Goal: Task Accomplishment & Management: Manage account settings

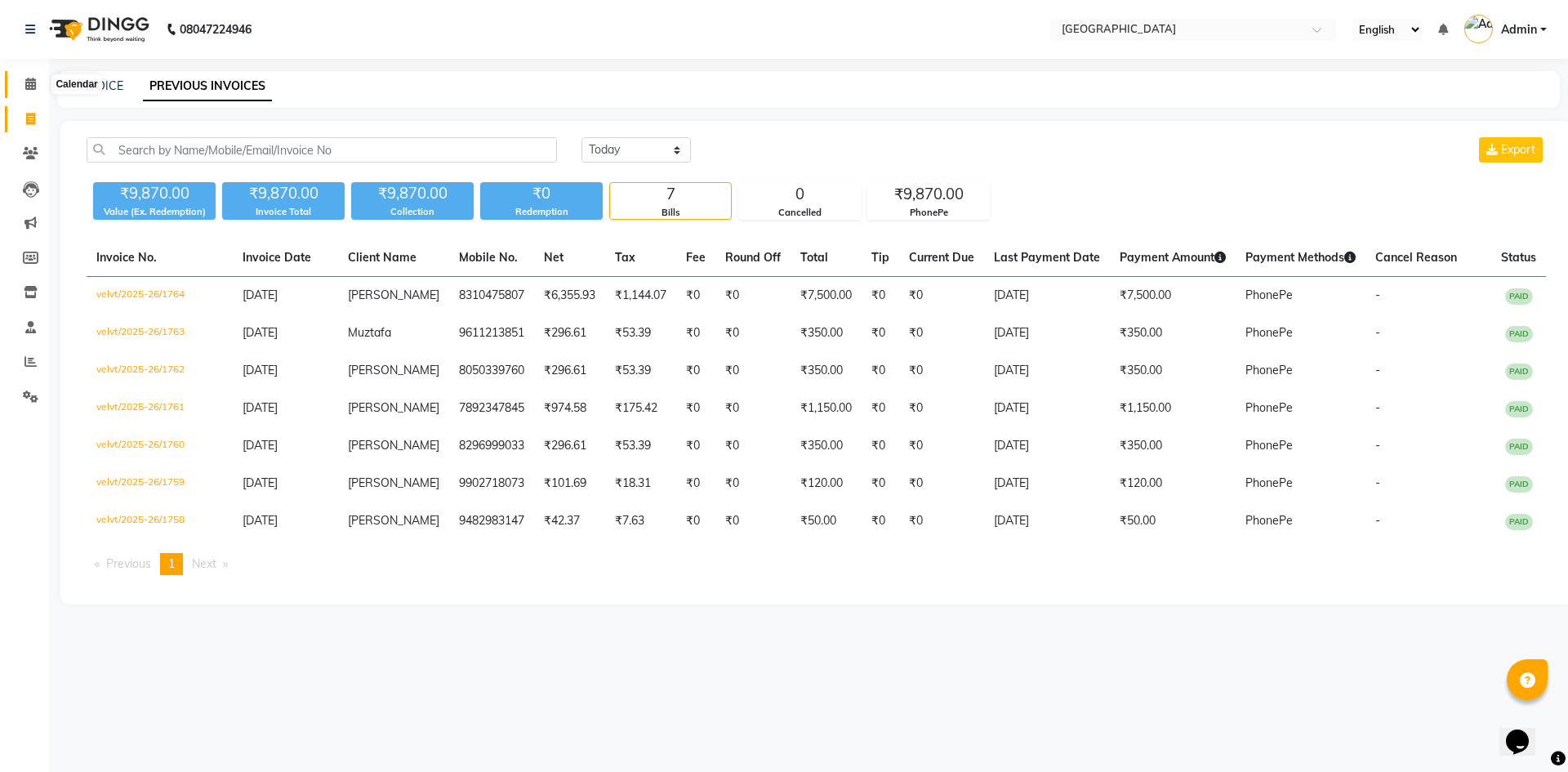
click at [33, 78] on icon at bounding box center [30, 84] width 11 height 13
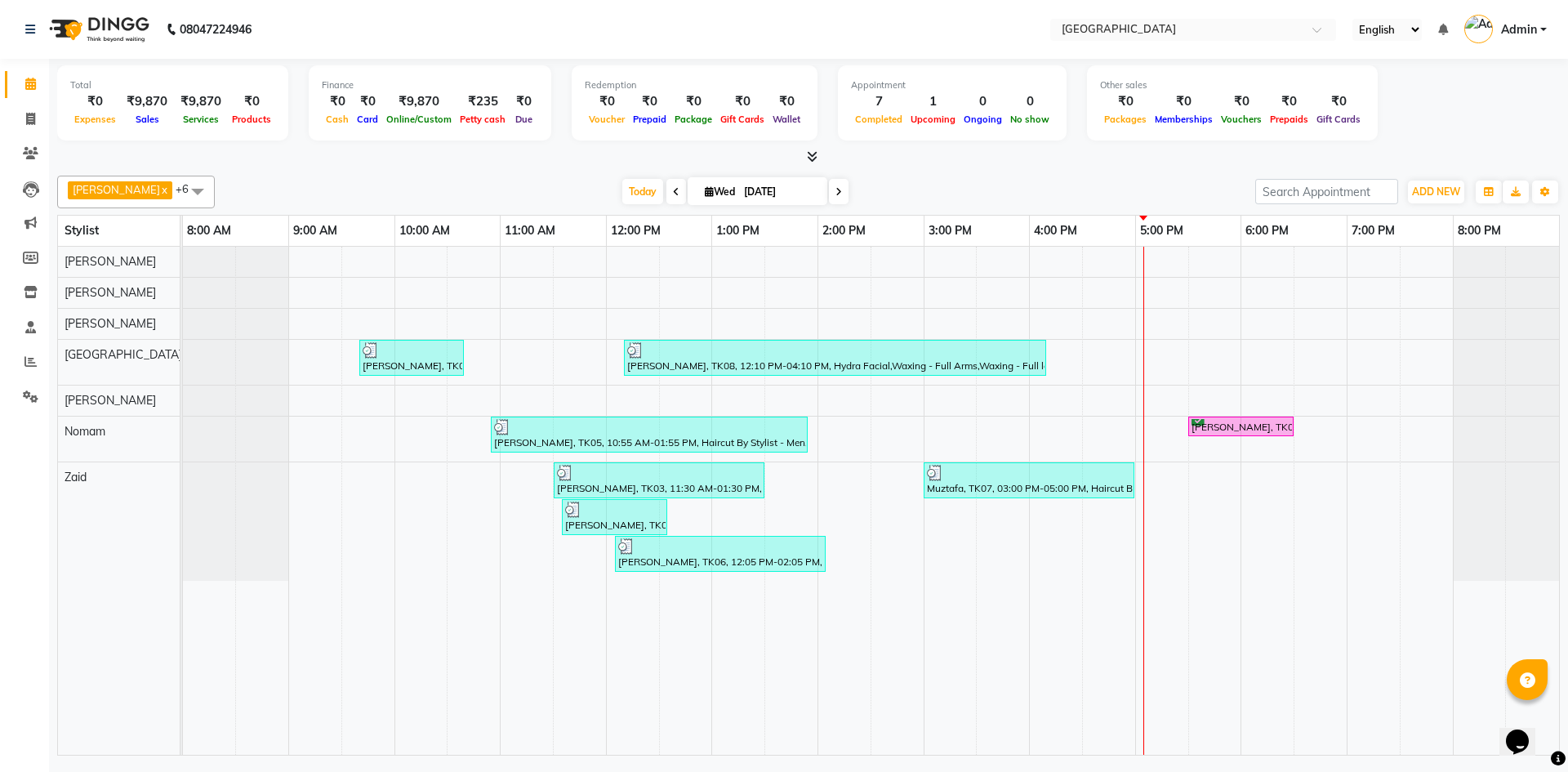
click at [835, 191] on icon at bounding box center [838, 192] width 7 height 10
type input "[DATE]"
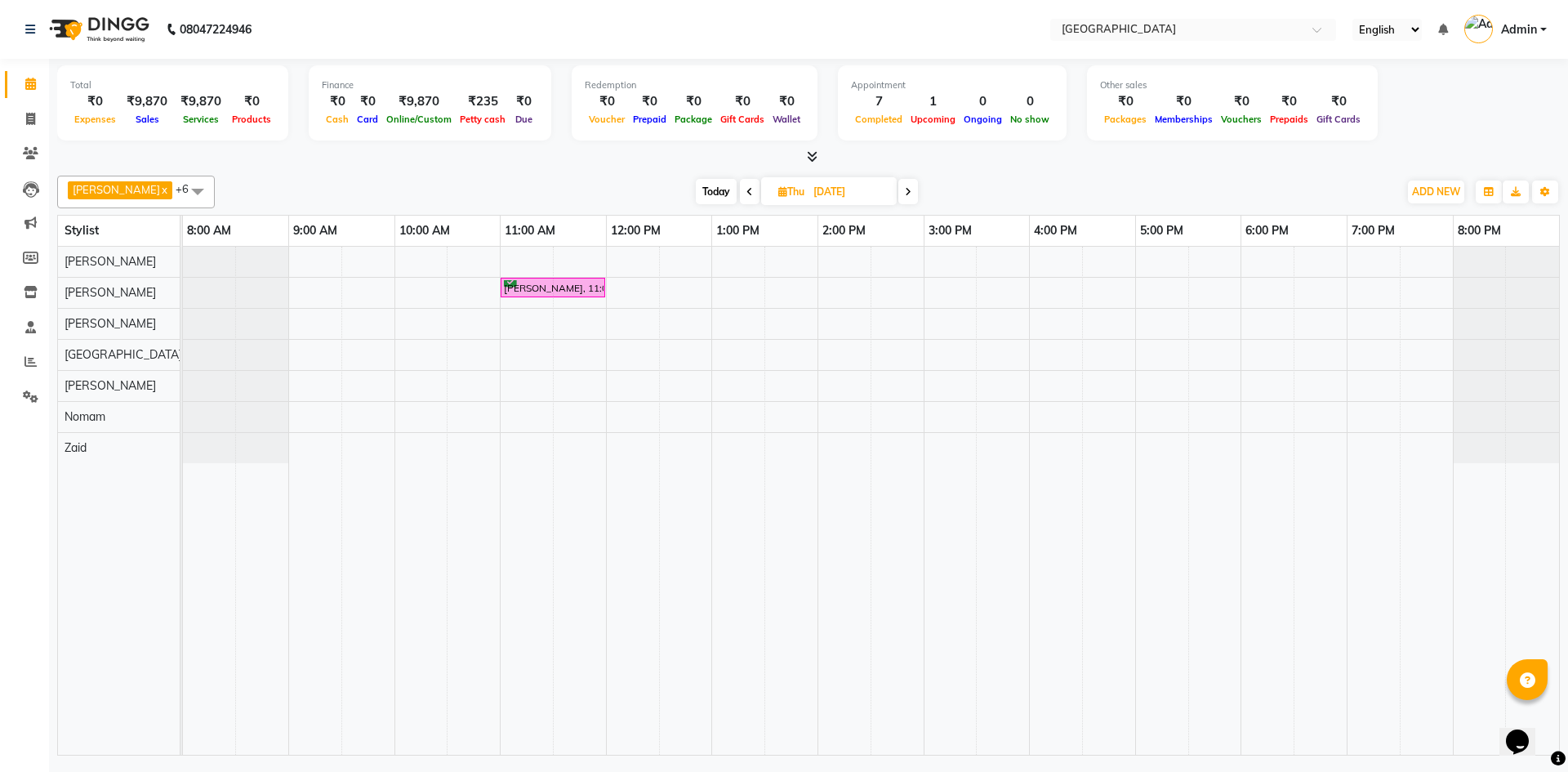
click at [1156, 394] on div "[PERSON_NAME], 11:00 AM-12:00 PM, Nanoplastia treatment" at bounding box center [871, 501] width 1377 height 508
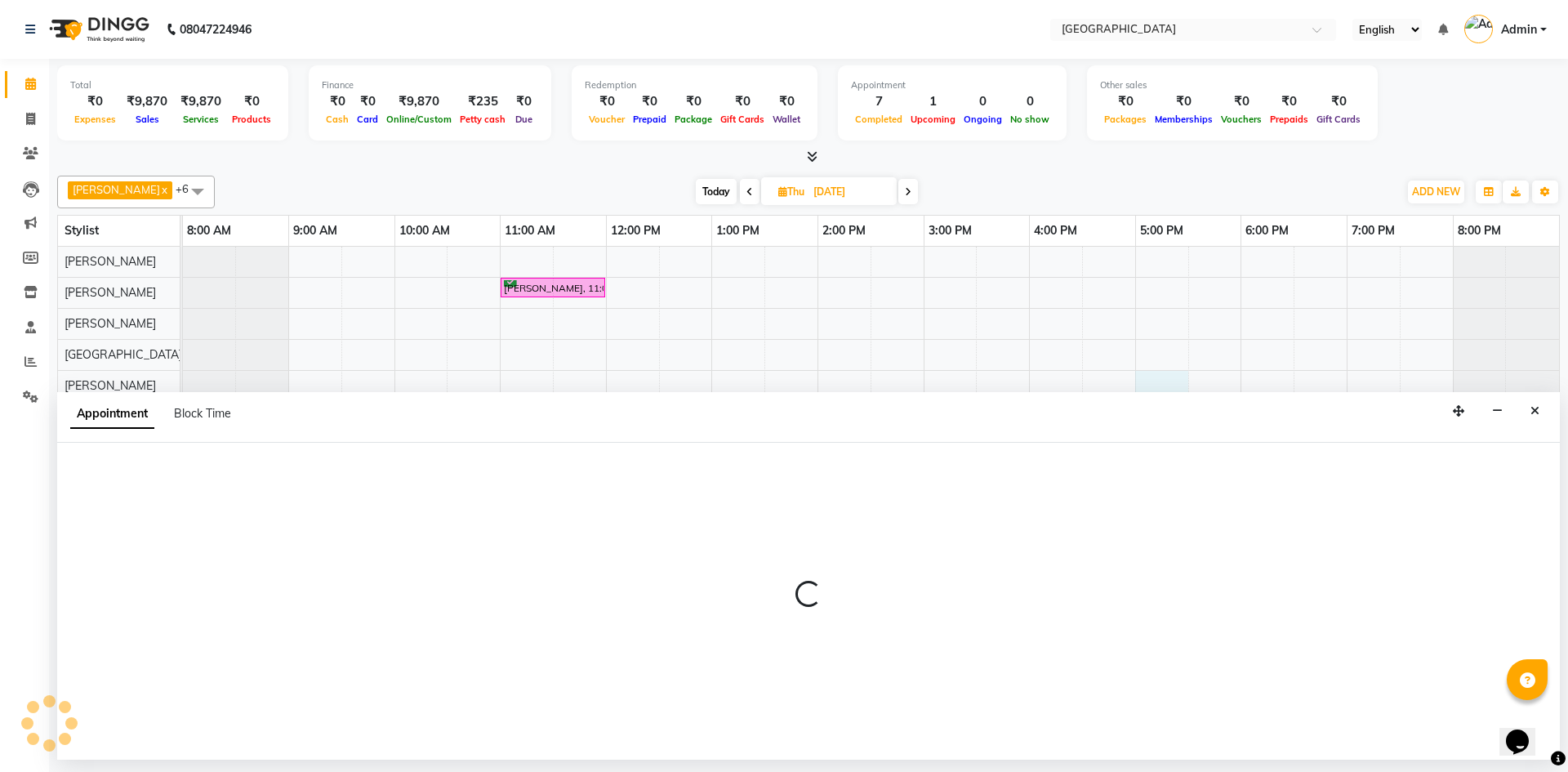
select select "78263"
select select "tentative"
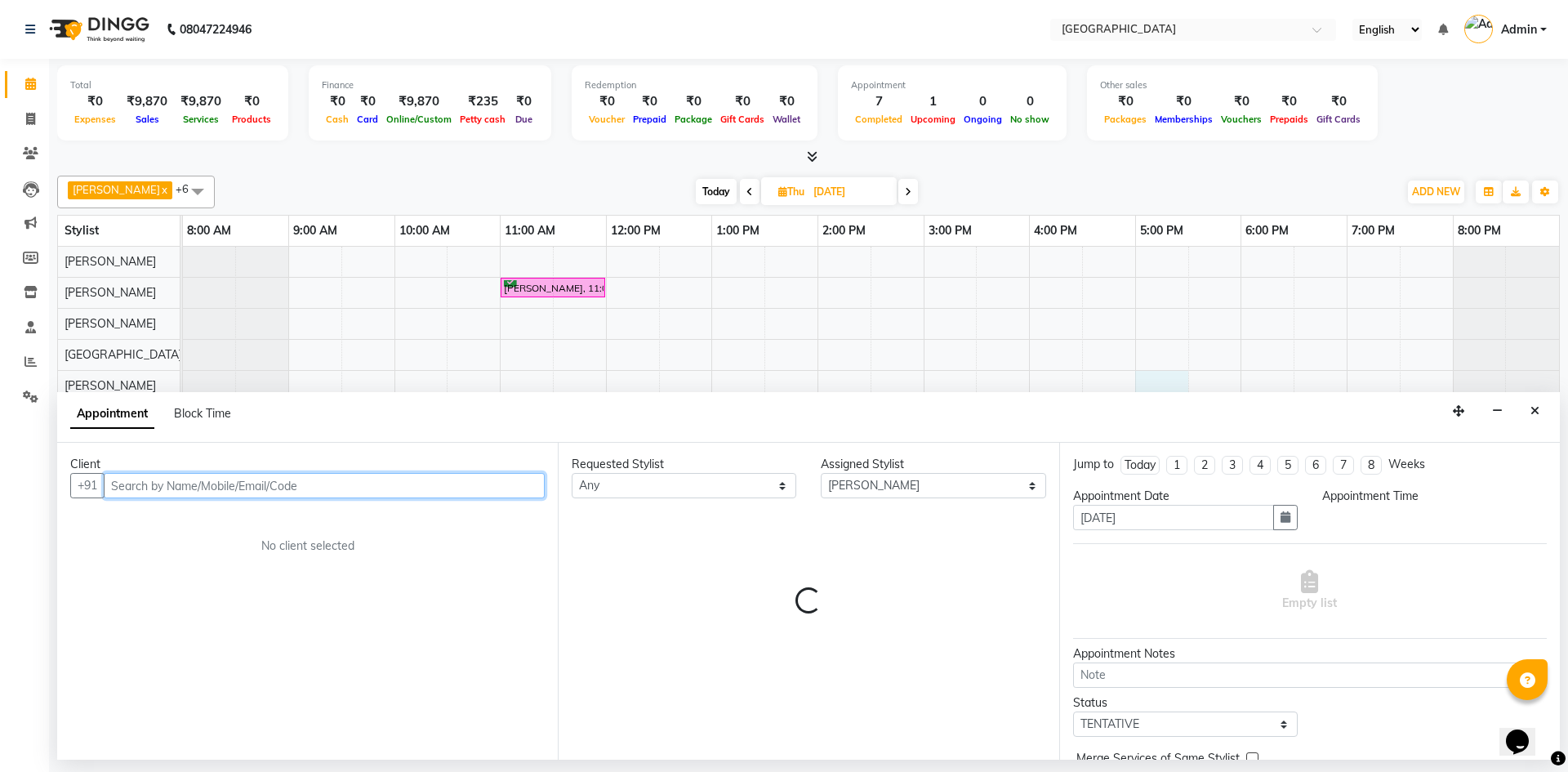
click at [131, 479] on input "text" at bounding box center [324, 486] width 441 height 25
select select "1020"
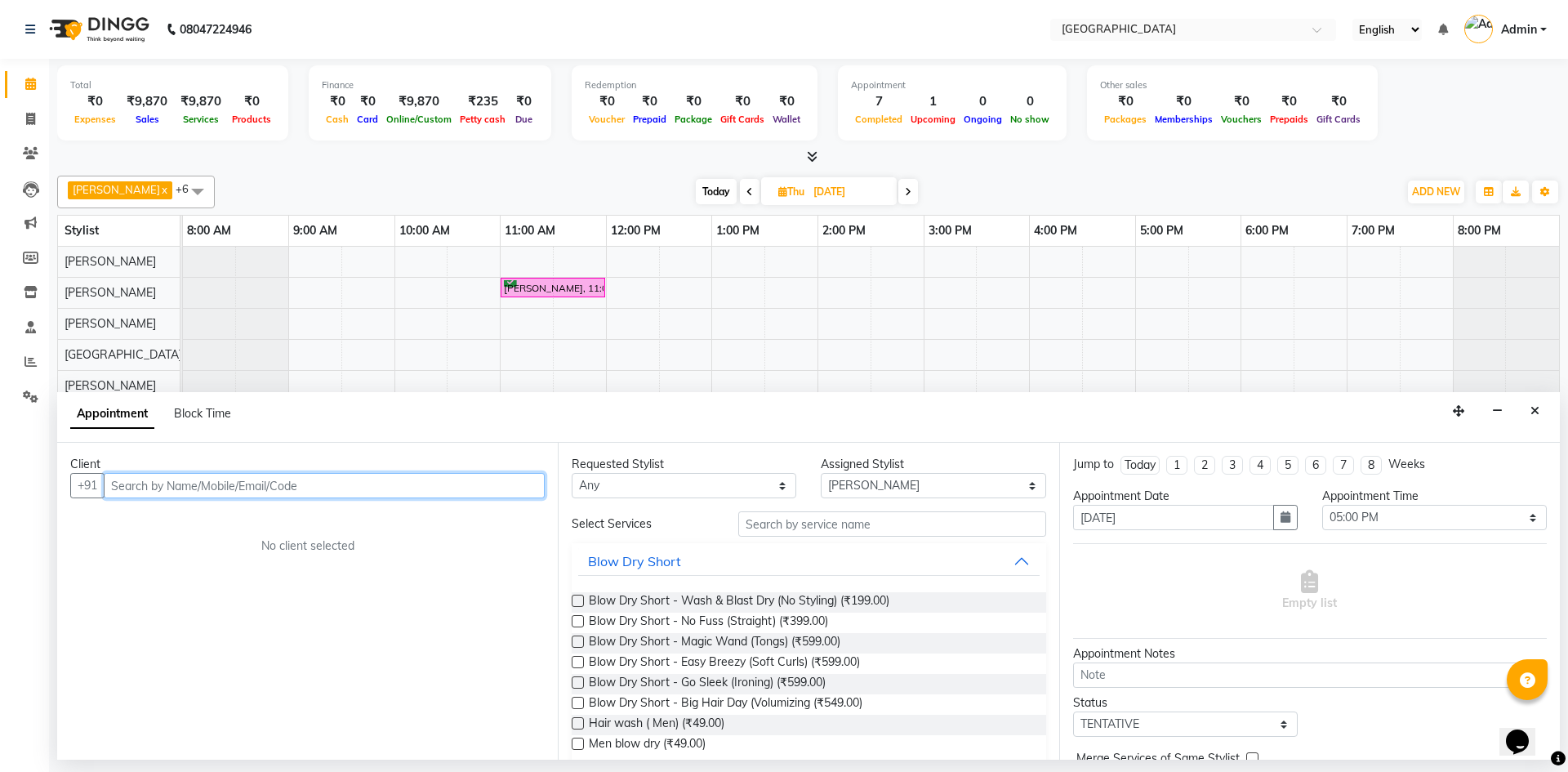
click at [133, 486] on input "text" at bounding box center [324, 486] width 441 height 25
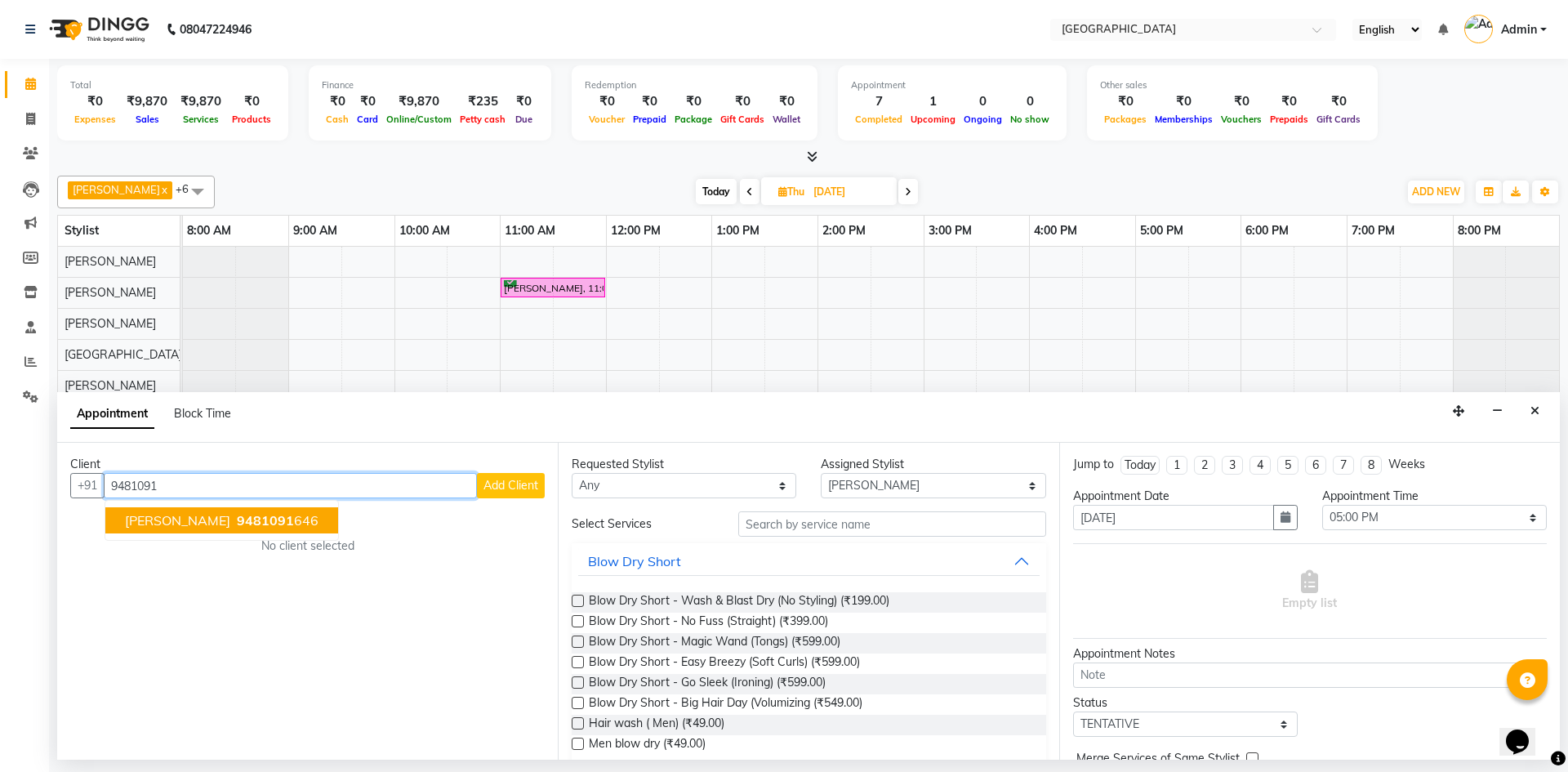
click at [237, 520] on span "9481091" at bounding box center [265, 520] width 58 height 17
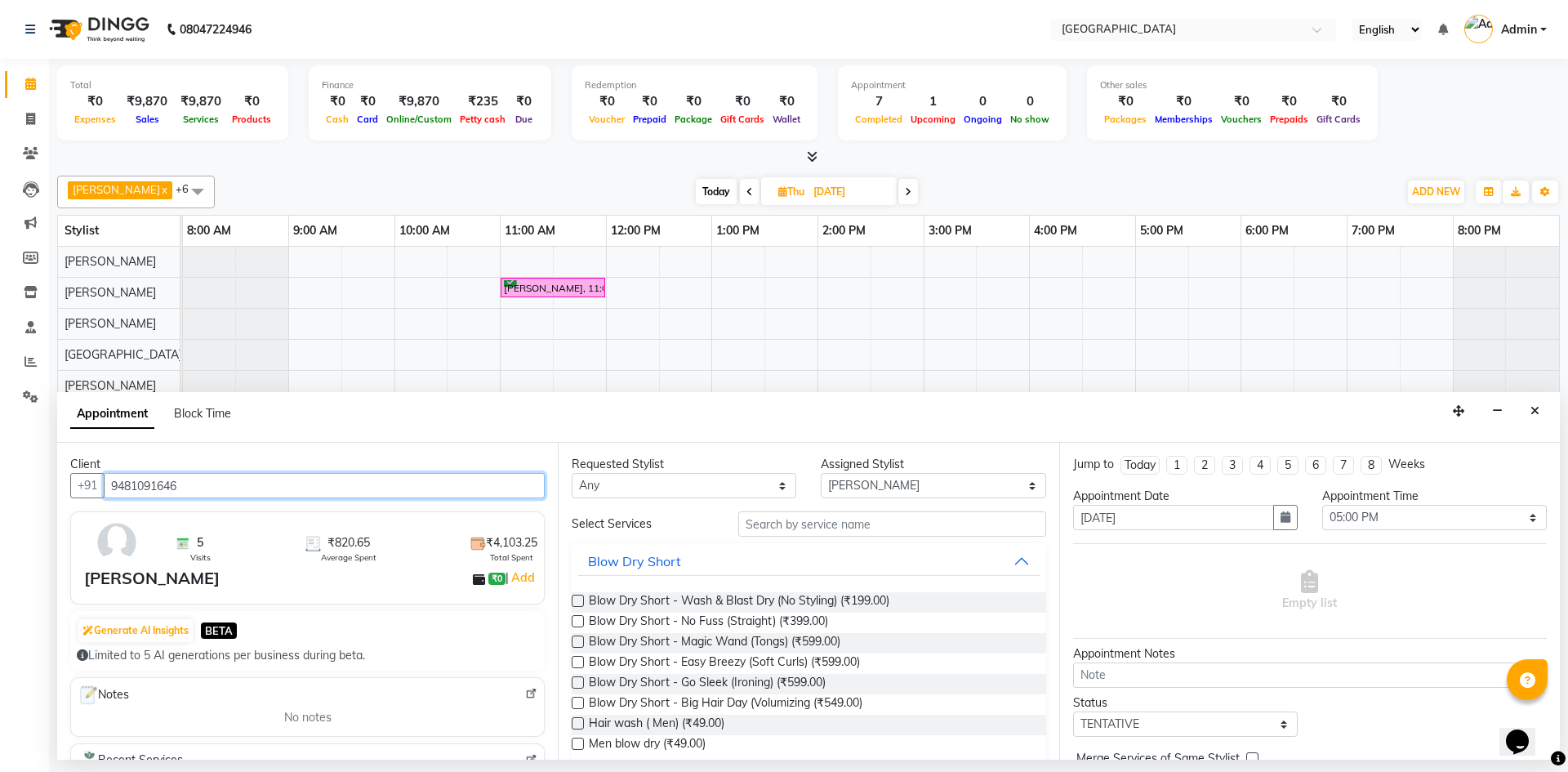
type input "9481091646"
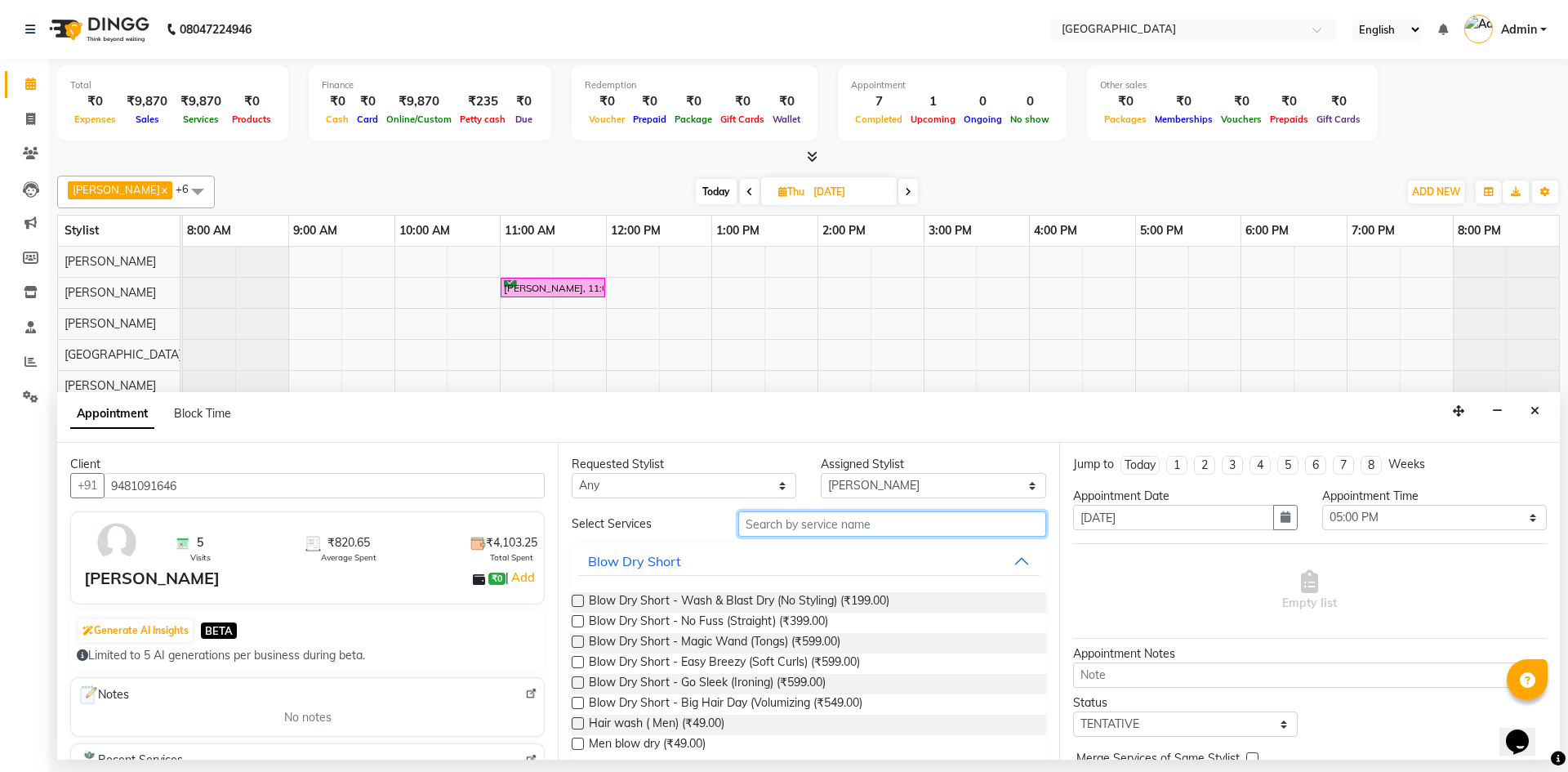
click at [766, 530] on input "text" at bounding box center [893, 524] width 308 height 25
type input "HAIRC"
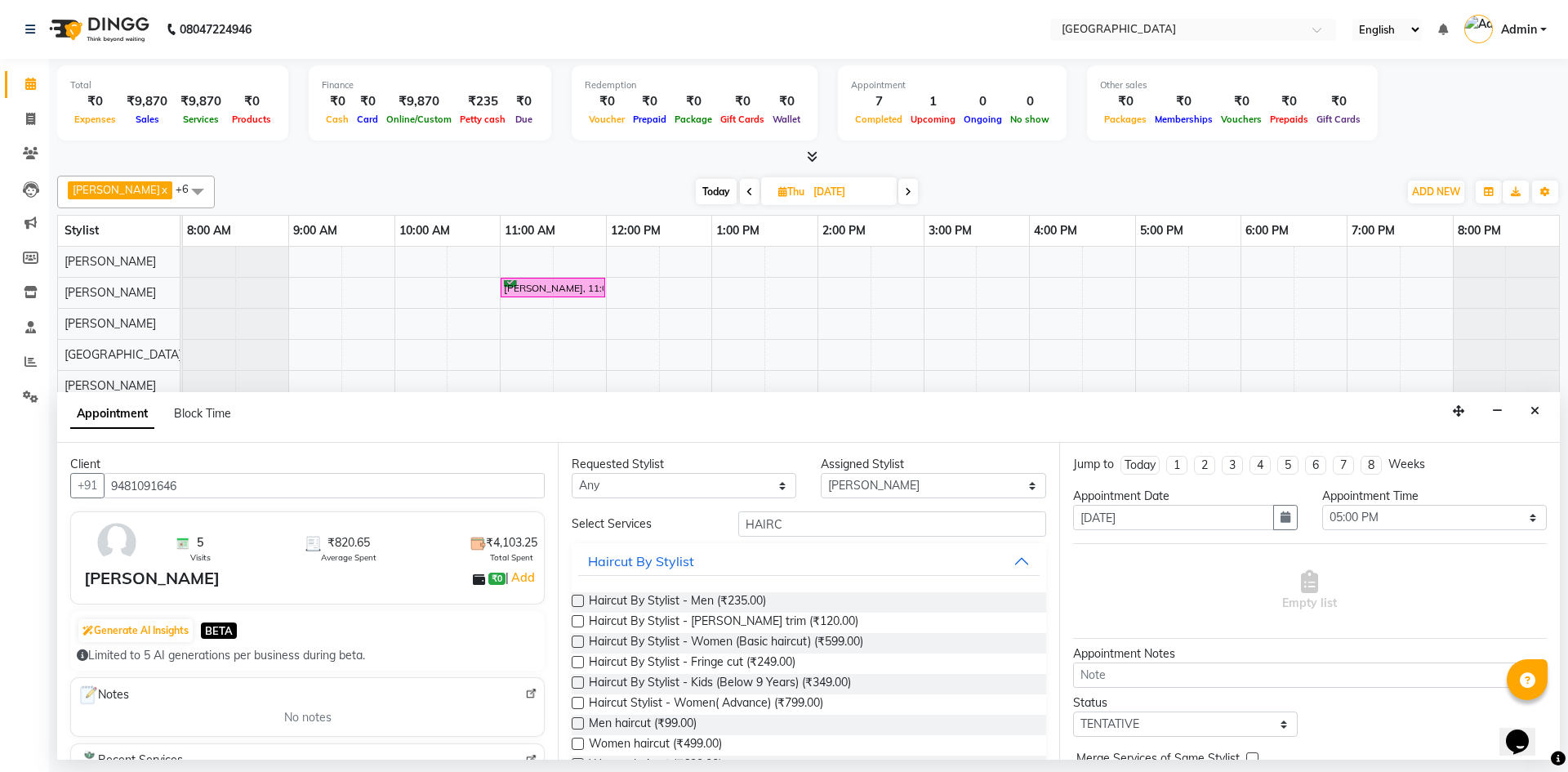
click at [578, 702] on label at bounding box center [578, 703] width 13 height 13
click at [578, 702] on input "checkbox" at bounding box center [577, 705] width 11 height 11
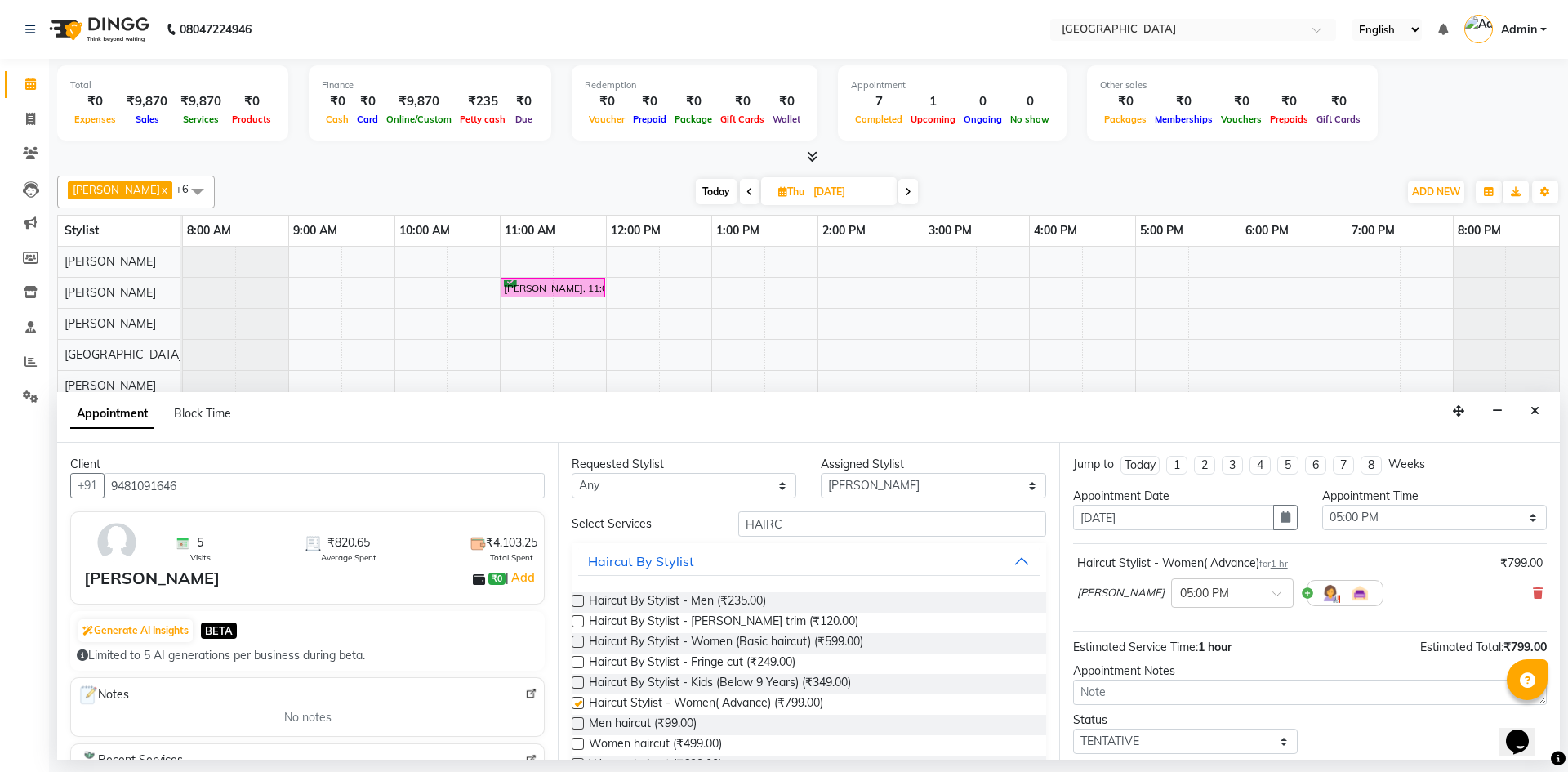
checkbox input "false"
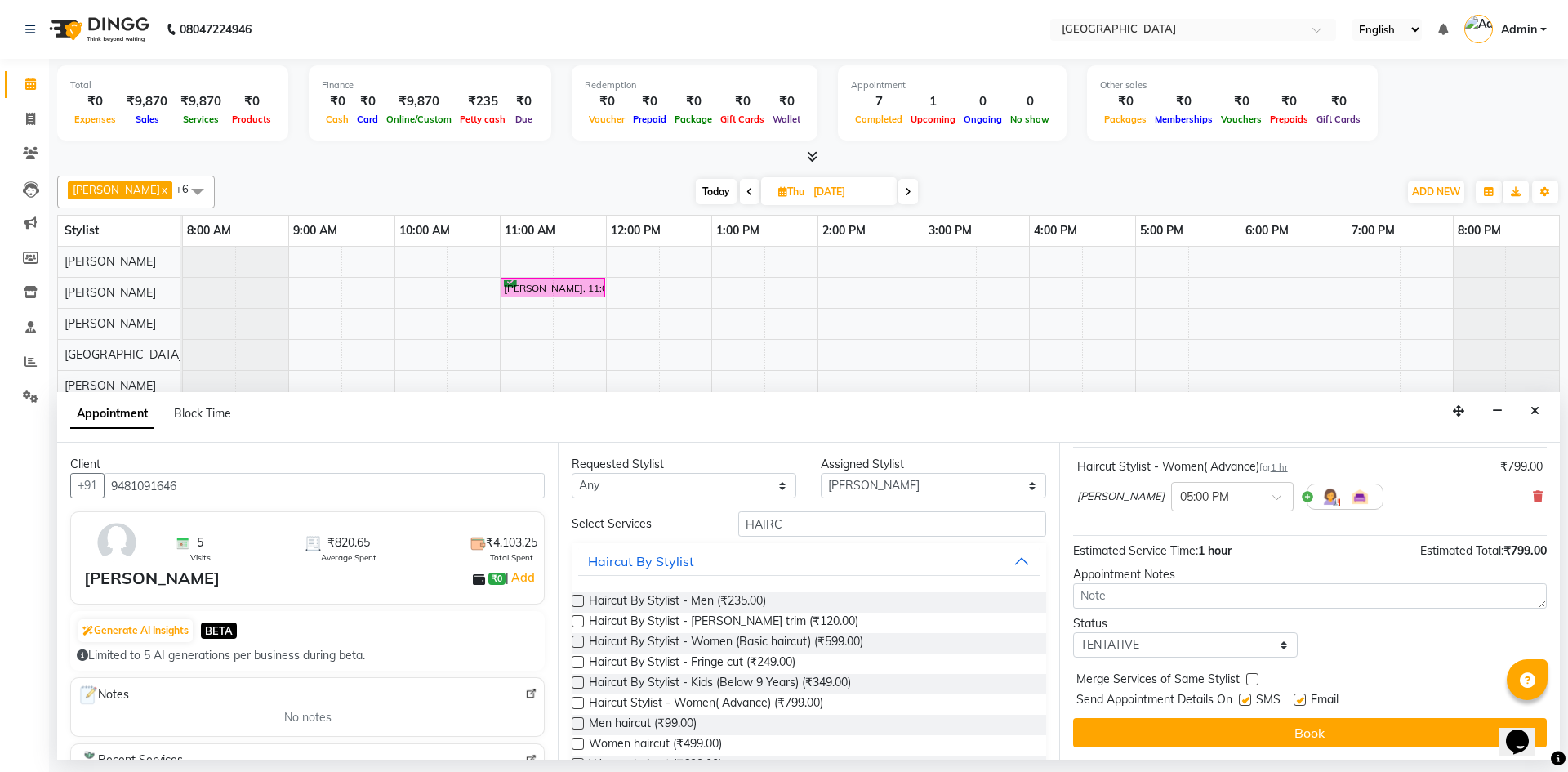
scroll to position [98, 0]
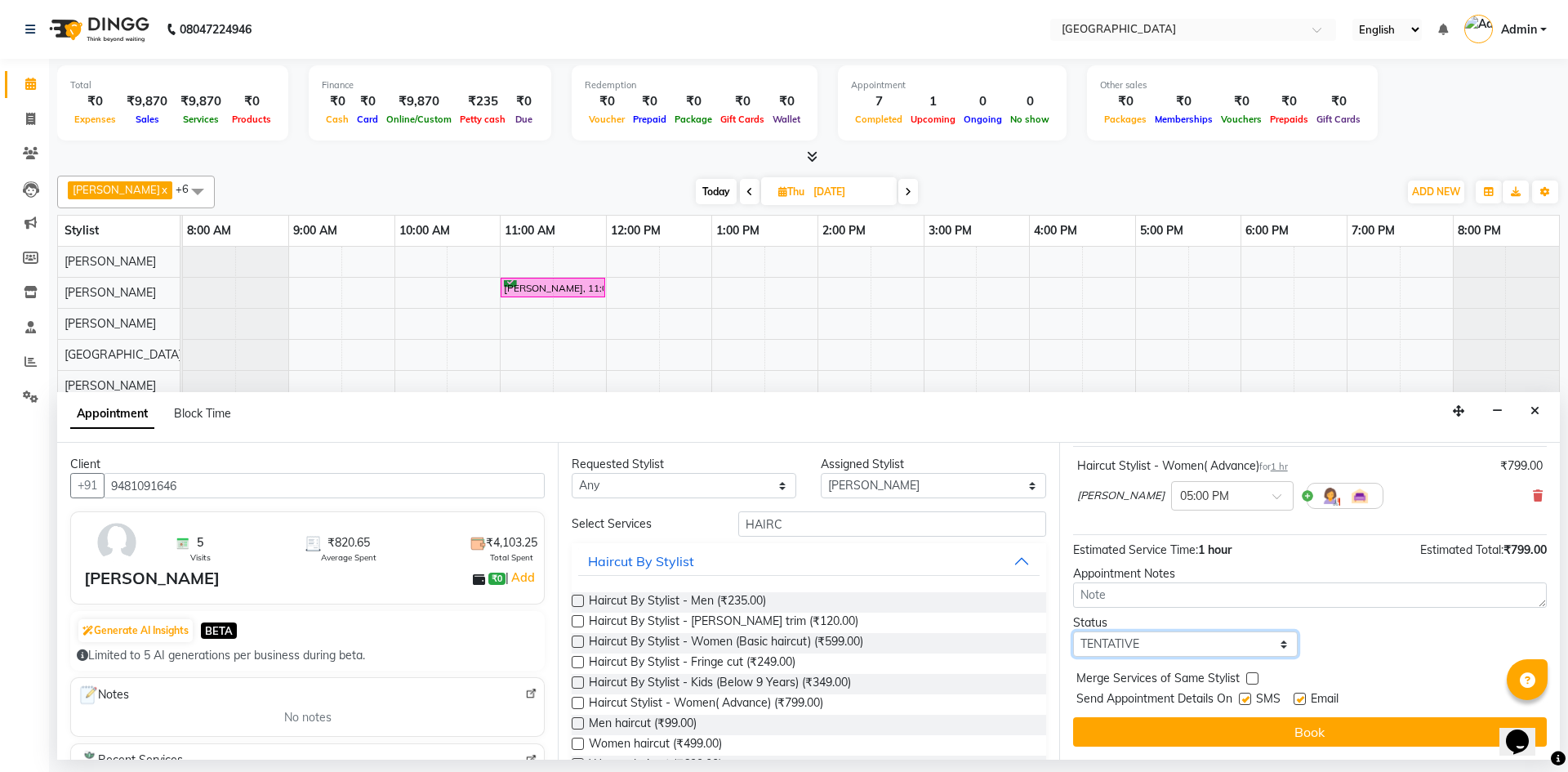
click at [1102, 644] on select "Select TENTATIVE CONFIRM UPCOMING" at bounding box center [1186, 644] width 224 height 25
select select "confirm booking"
click at [1073, 631] on select "Select TENTATIVE CONFIRM UPCOMING" at bounding box center [1186, 644] width 224 height 25
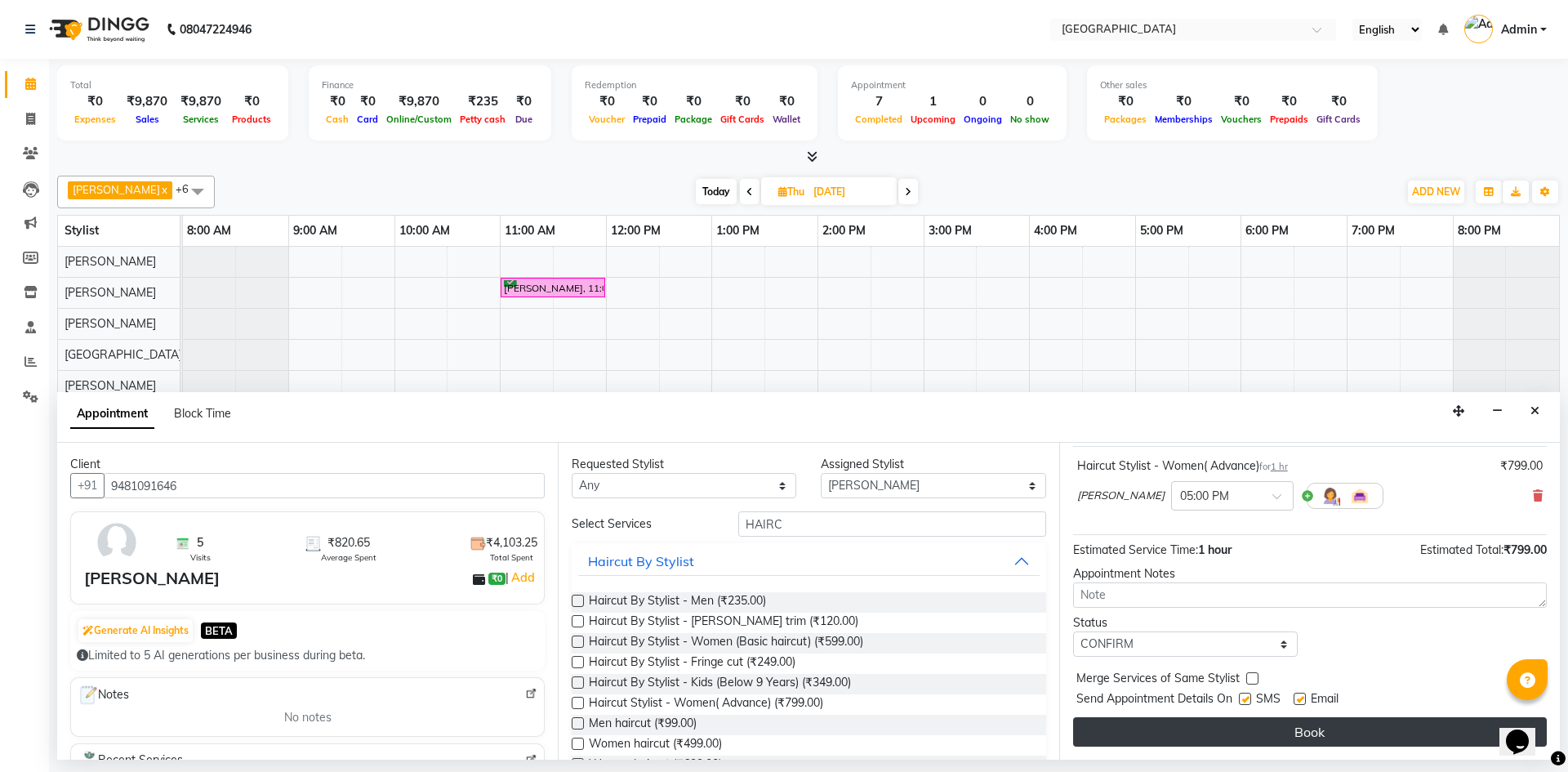
click at [1186, 729] on button "Book" at bounding box center [1310, 732] width 474 height 29
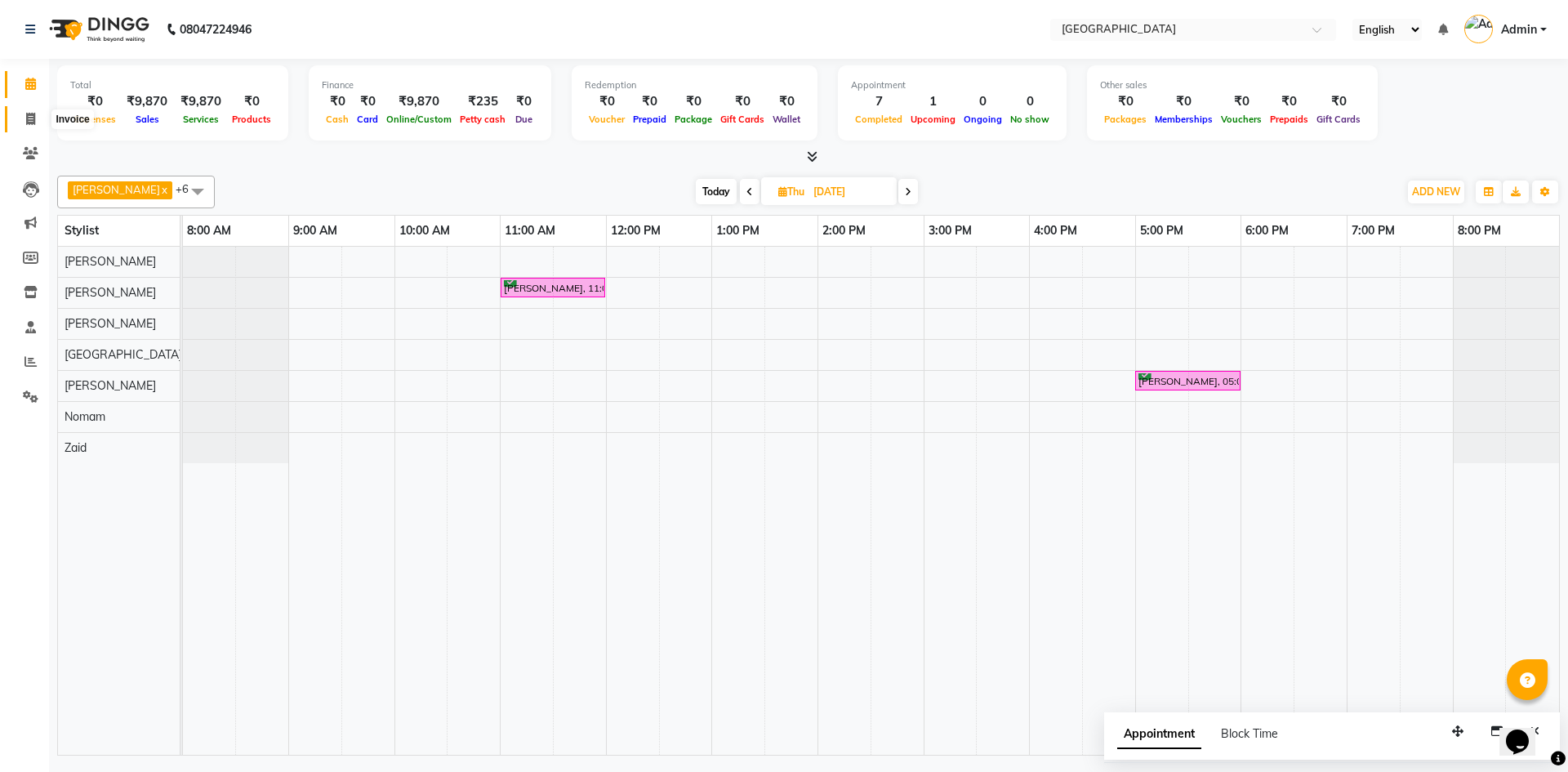
click at [26, 115] on icon at bounding box center [30, 119] width 9 height 13
select select "service"
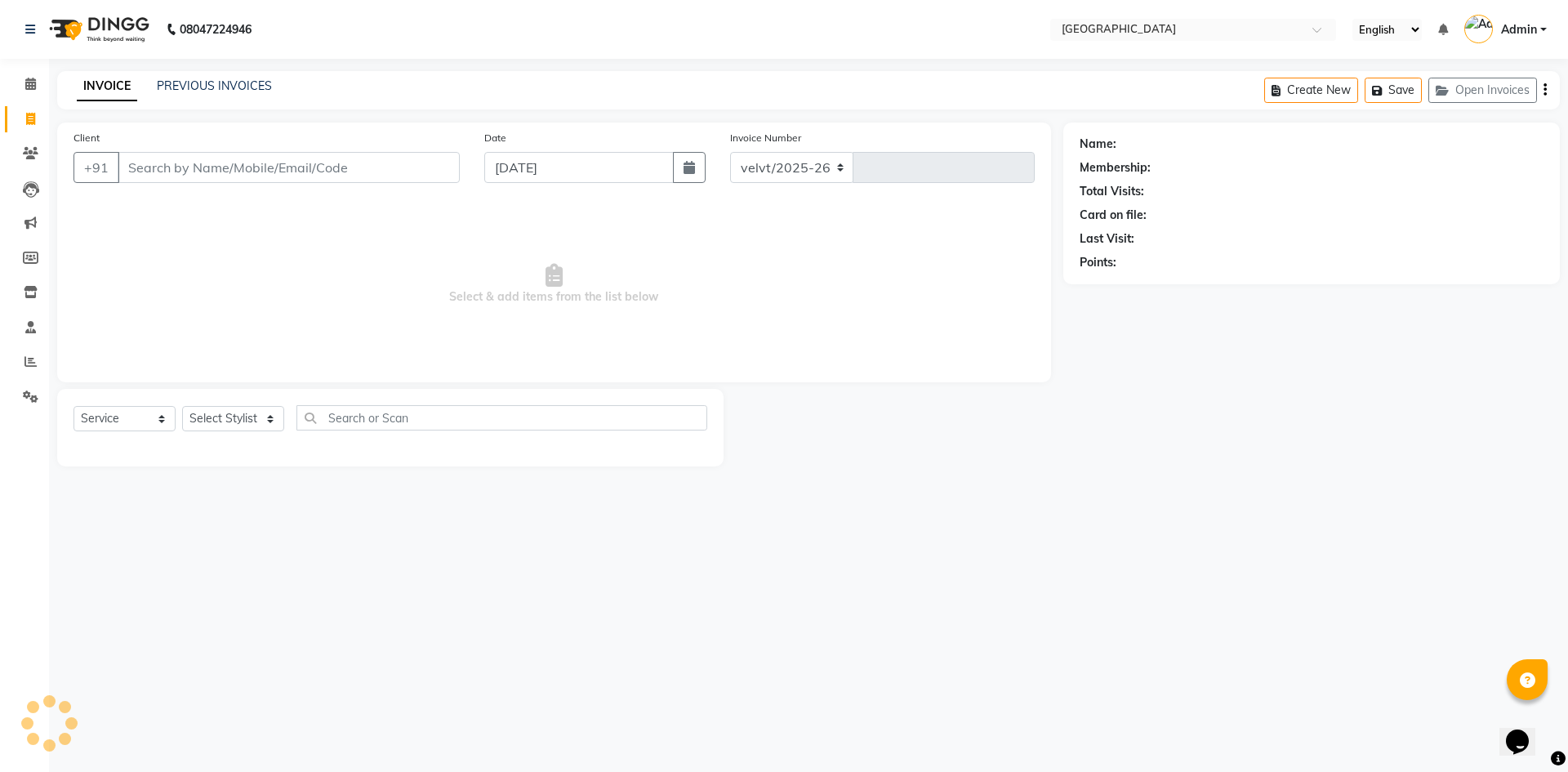
select select "6279"
type input "1765"
click at [217, 429] on select "Select Stylist" at bounding box center [233, 419] width 102 height 25
click at [153, 166] on input "Client" at bounding box center [289, 168] width 342 height 31
type input "9113666892"
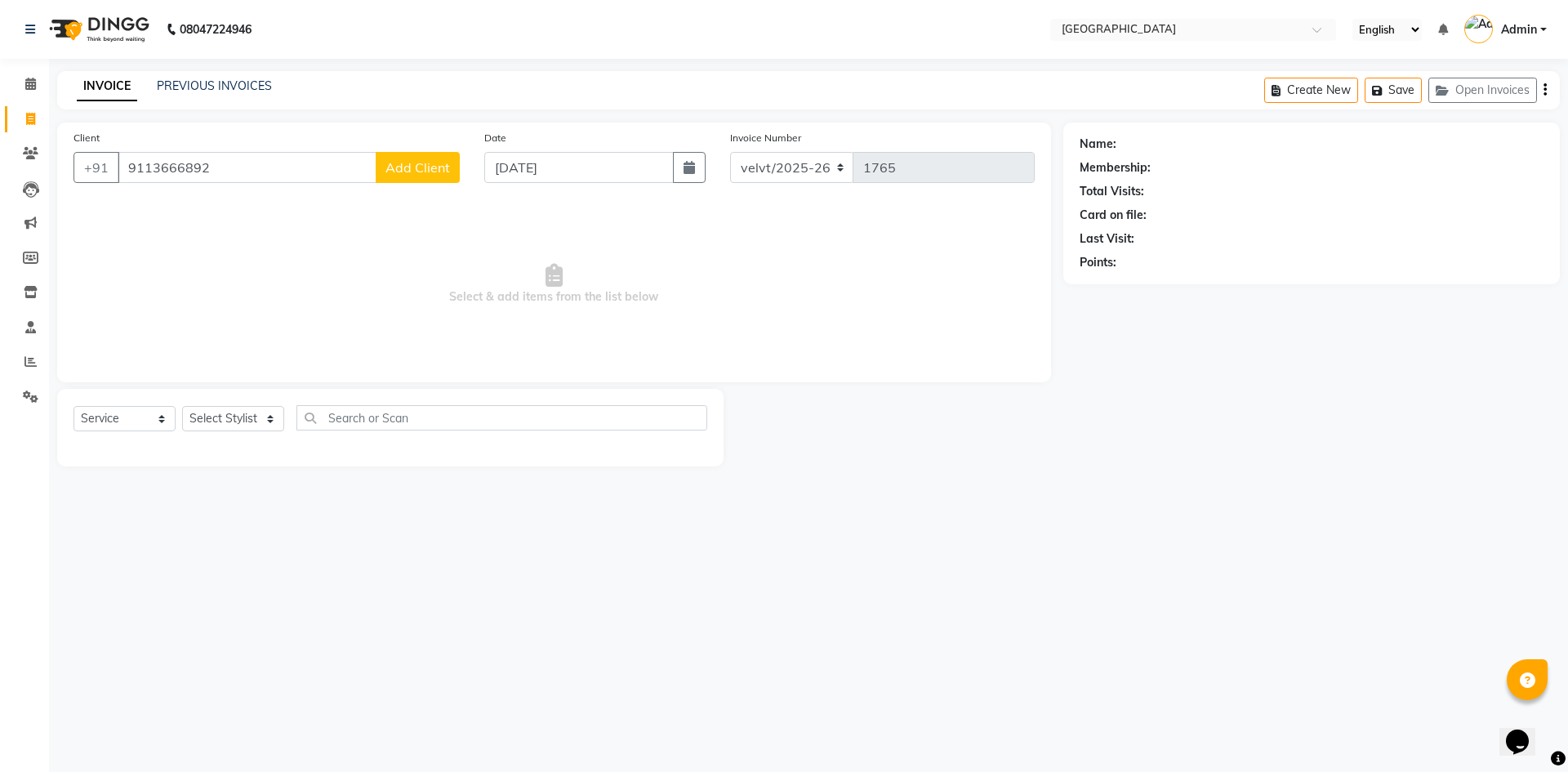
click at [405, 168] on span "Add Client" at bounding box center [418, 167] width 64 height 17
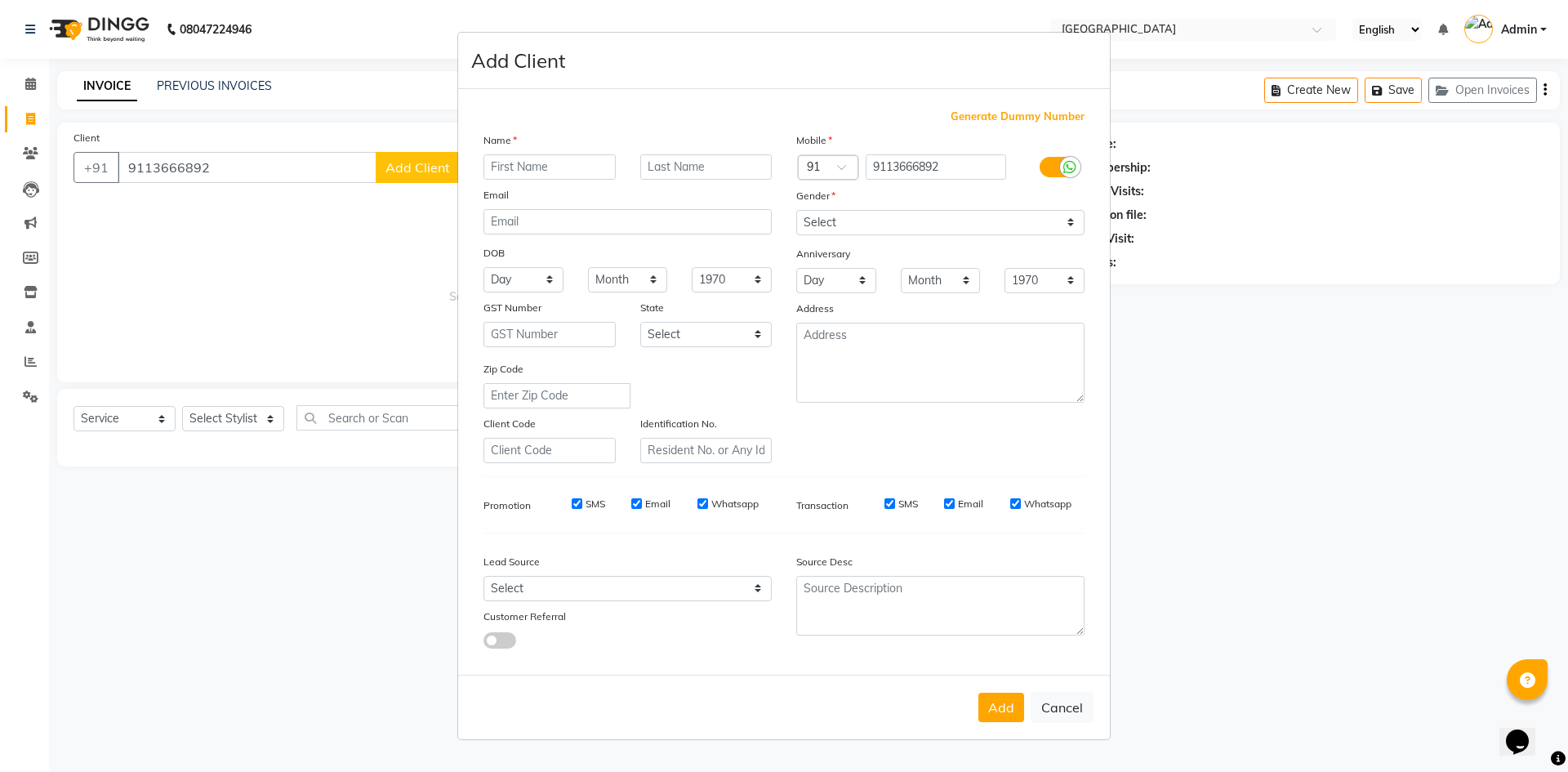
click at [503, 168] on input "text" at bounding box center [550, 167] width 133 height 25
click at [556, 175] on input "sNEHAL" at bounding box center [550, 167] width 133 height 25
type input "s"
type input "[PERSON_NAME]"
click at [831, 216] on select "Select Male Female Other Prefer Not To Say" at bounding box center [941, 223] width 289 height 25
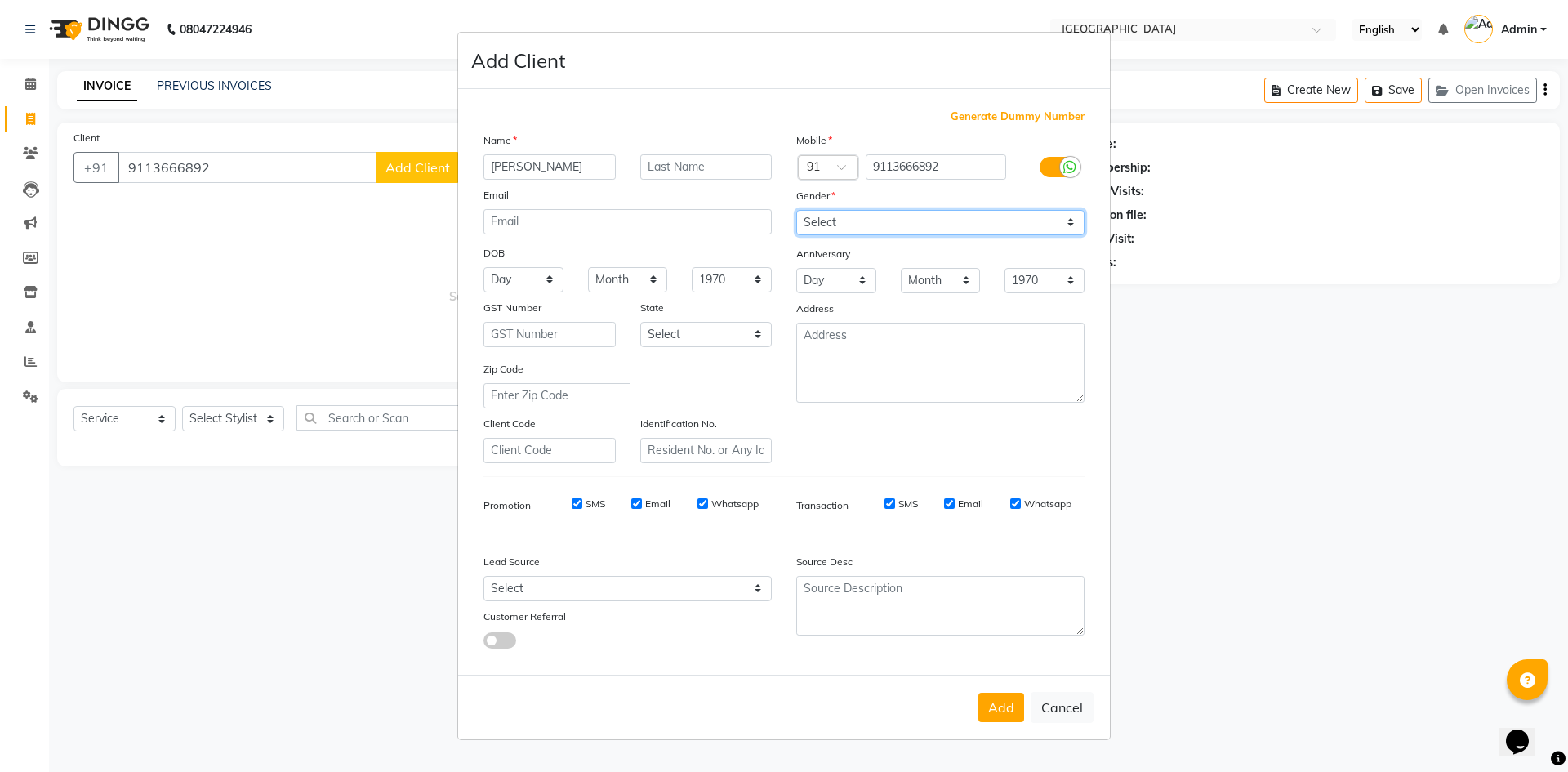
select select "male"
click at [796, 210] on select "Select Male Female Other Prefer Not To Say" at bounding box center [941, 223] width 289 height 25
click at [999, 707] on button "Add" at bounding box center [1001, 708] width 46 height 29
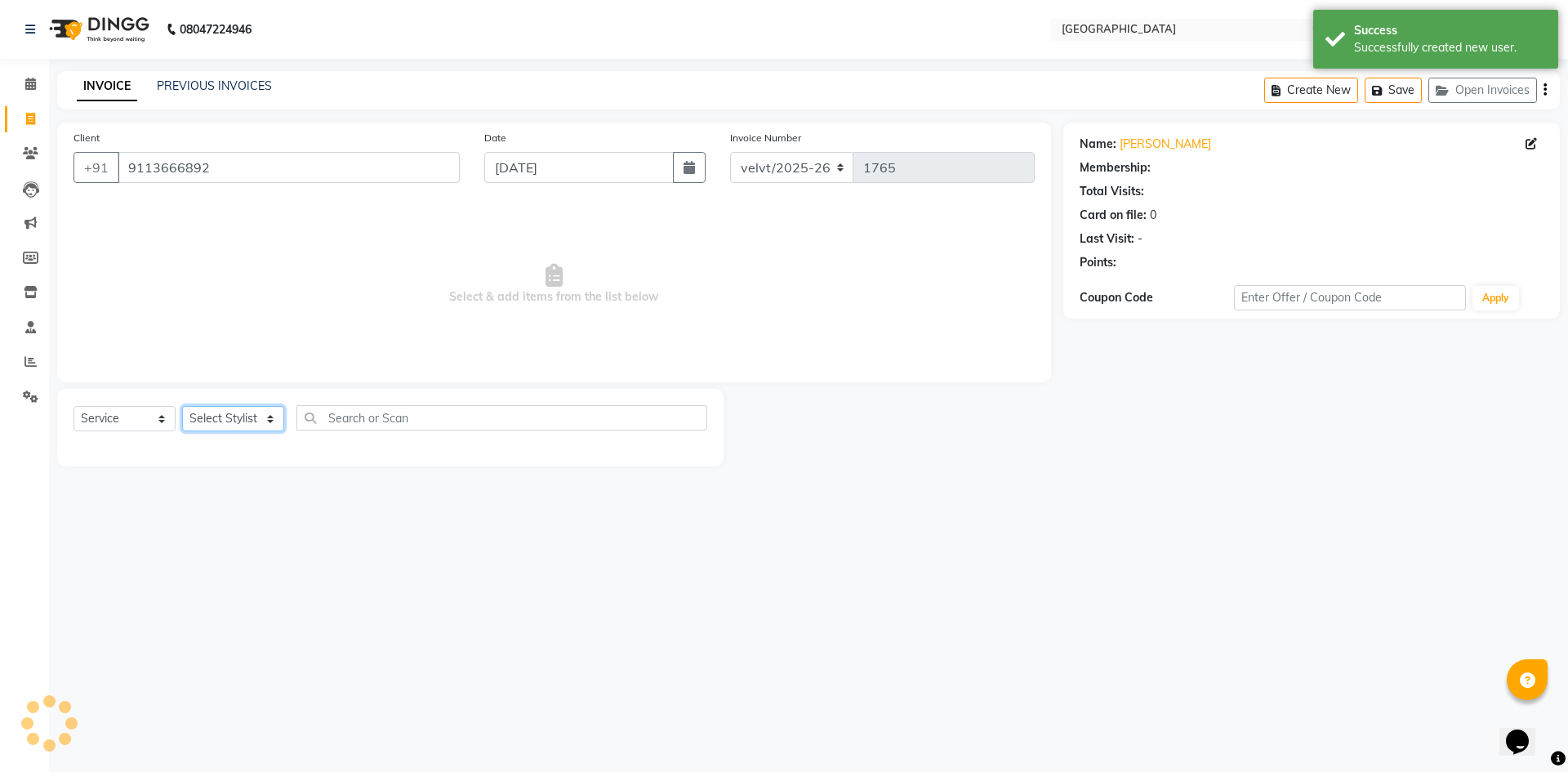
click at [210, 420] on select "Select Stylist Aameer Barkha Nandini Anchan Nomam Roma Tabrej Zaid" at bounding box center [233, 419] width 102 height 25
select select "1: Object"
click at [210, 420] on select "Select Stylist Aameer Barkha Nandini Anchan Nomam Roma Tabrej Zaid" at bounding box center [233, 419] width 102 height 25
select select "89472"
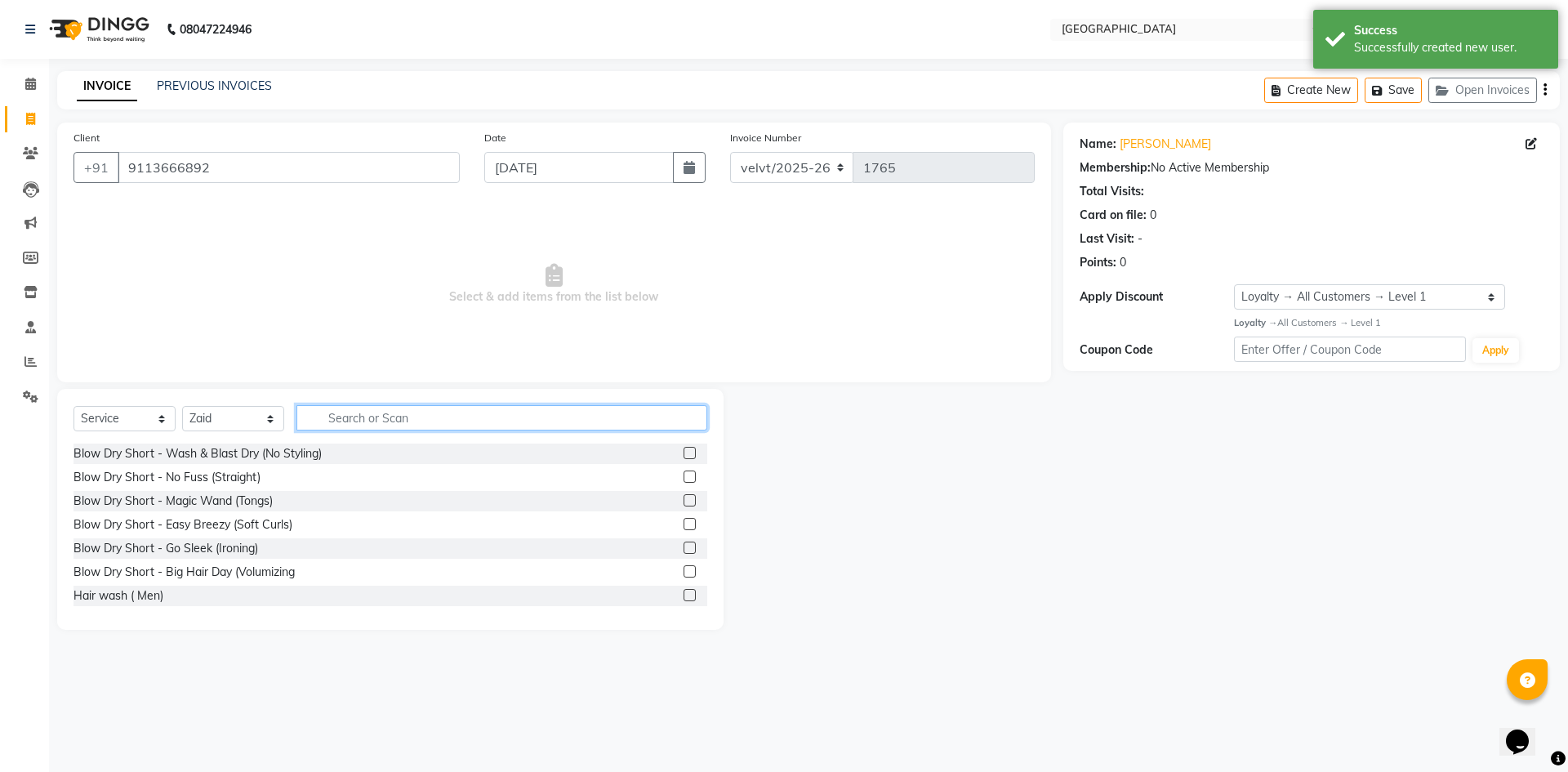
click at [340, 417] on input "text" at bounding box center [502, 418] width 411 height 25
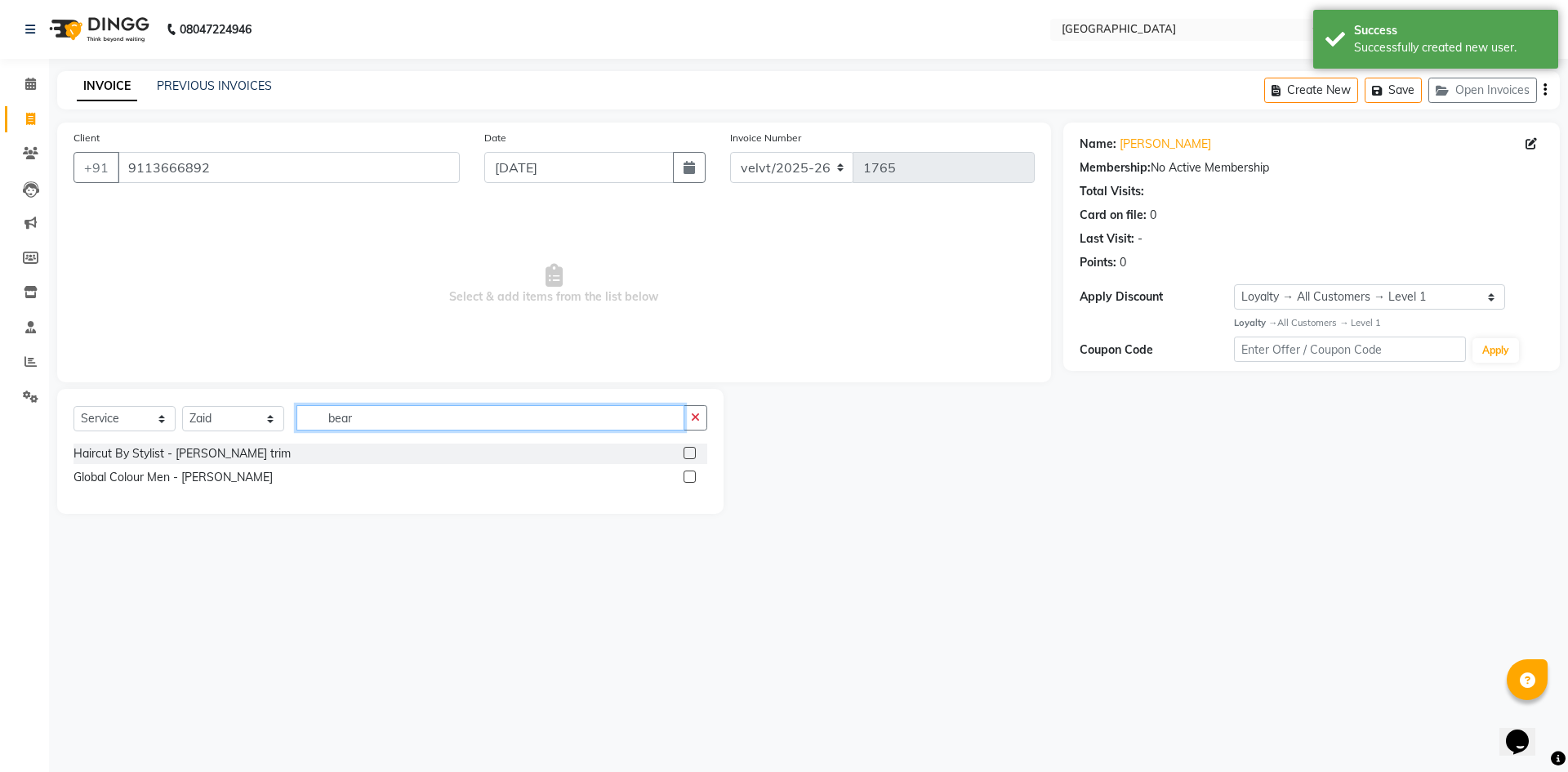
type input "bear"
click at [690, 454] on label at bounding box center [690, 453] width 13 height 13
click at [690, 454] on input "checkbox" at bounding box center [689, 454] width 11 height 11
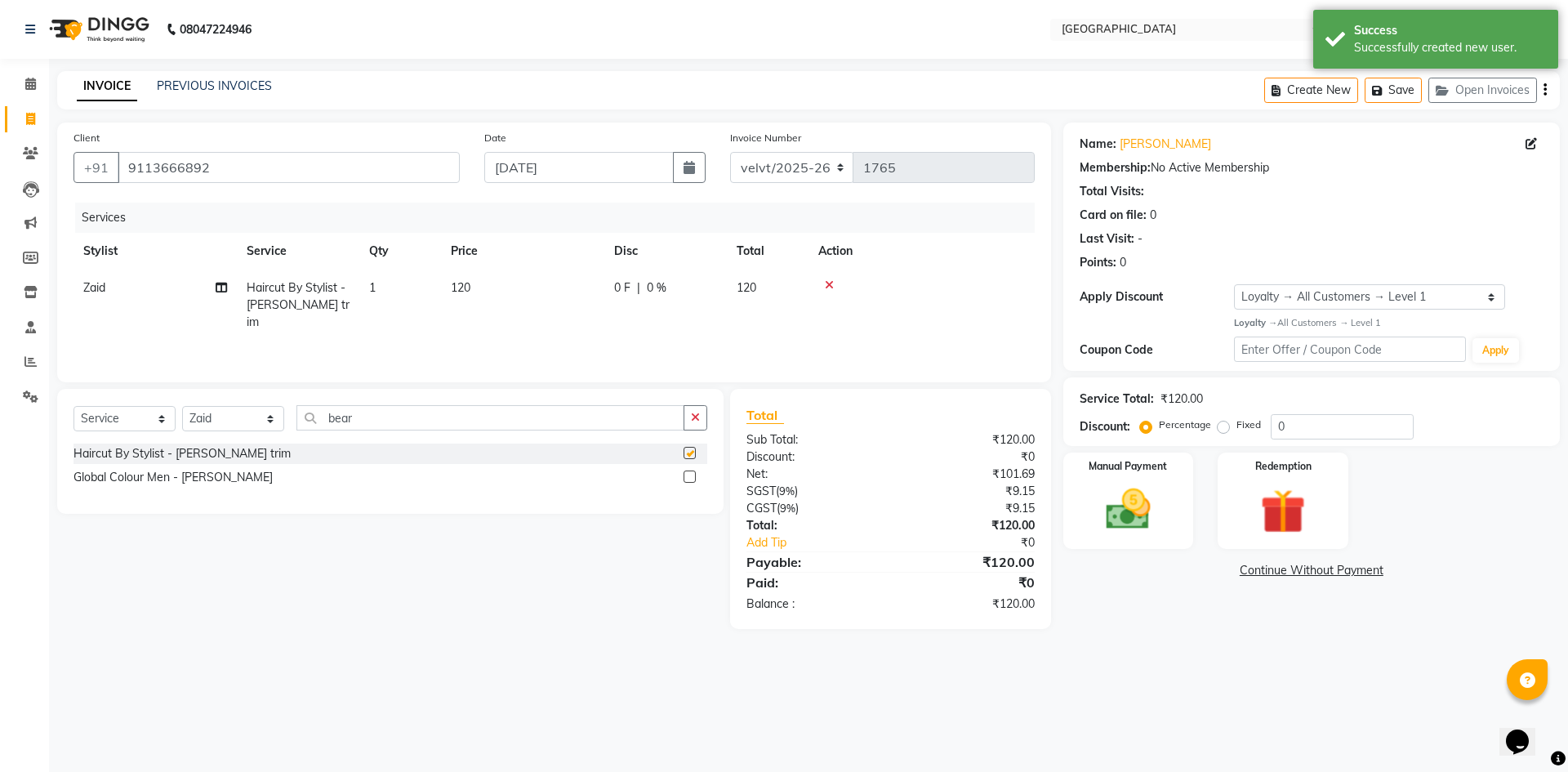
checkbox input "false"
click at [228, 420] on select "Select Stylist Aameer Barkha Nandini Anchan Nomam Roma Tabrej Zaid" at bounding box center [233, 419] width 102 height 25
select select "76710"
click at [182, 406] on select "Select Stylist Aameer Barkha Nandini Anchan Nomam Roma Tabrej Zaid" at bounding box center [233, 419] width 102 height 25
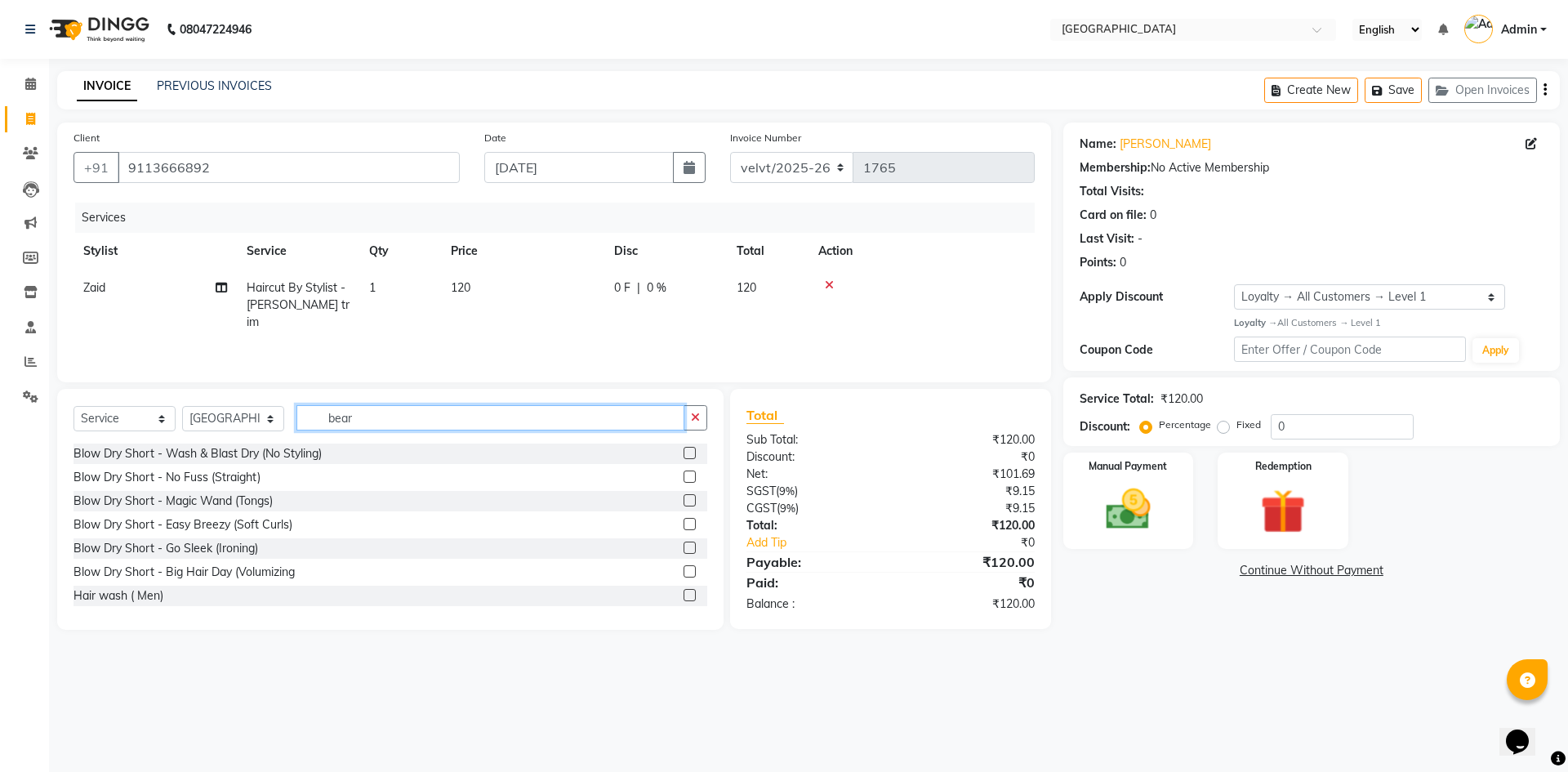
click at [371, 416] on input "bear" at bounding box center [491, 418] width 388 height 25
type input "bra"
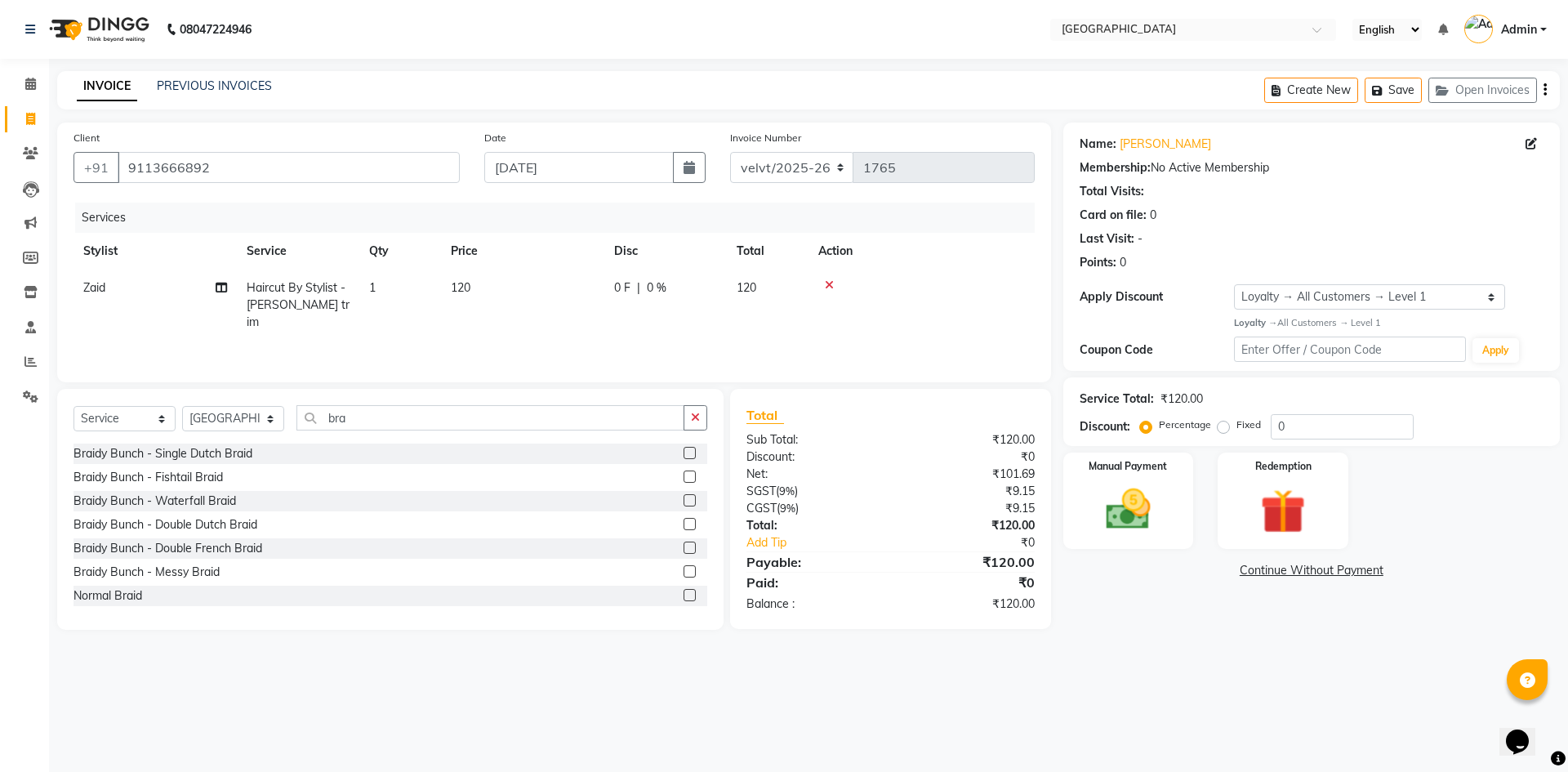
click at [684, 476] on label at bounding box center [690, 476] width 13 height 13
click at [684, 476] on input "checkbox" at bounding box center [689, 477] width 11 height 11
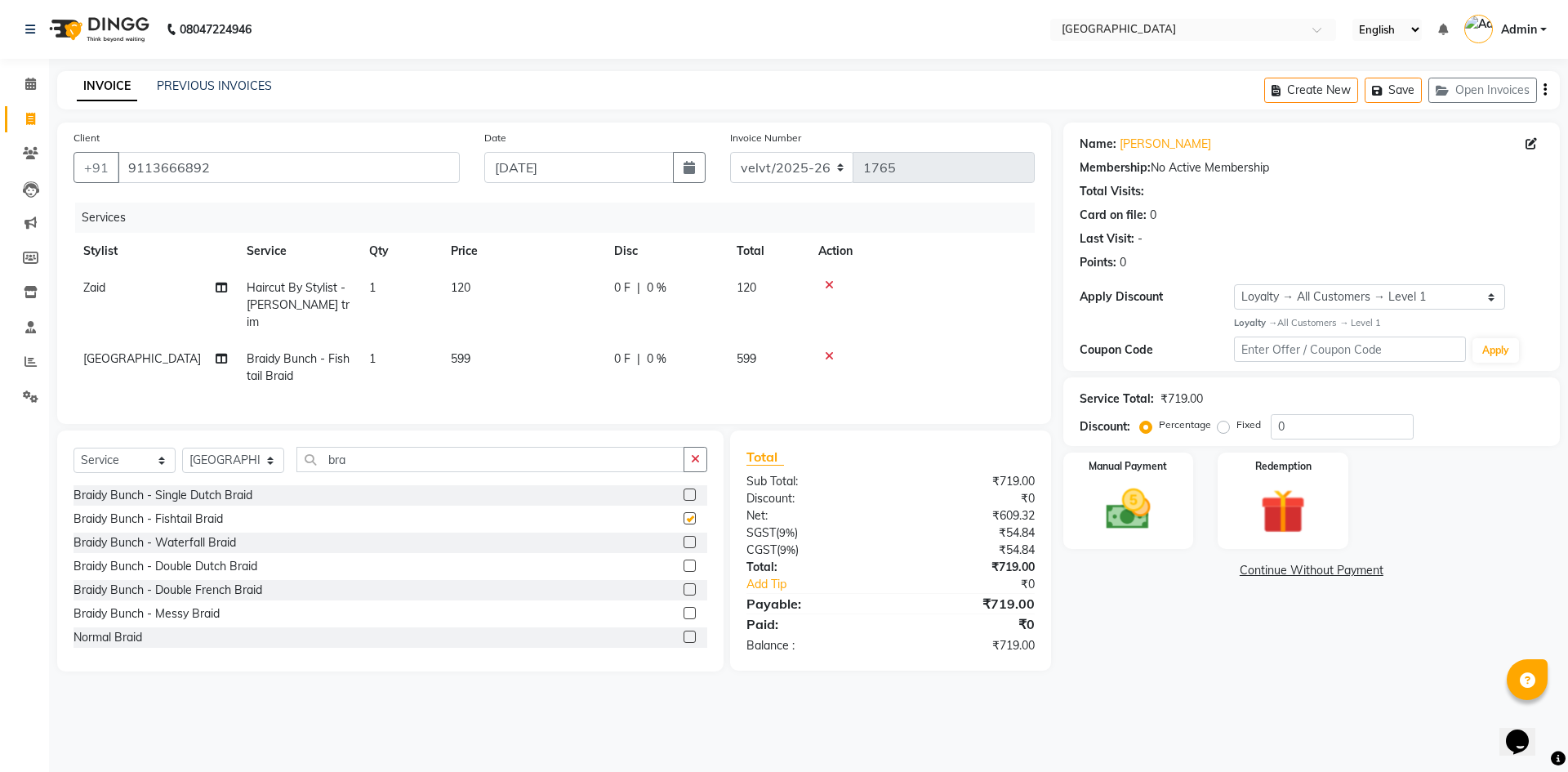
checkbox input "false"
click at [476, 341] on td "599" at bounding box center [522, 367] width 163 height 54
select select "76710"
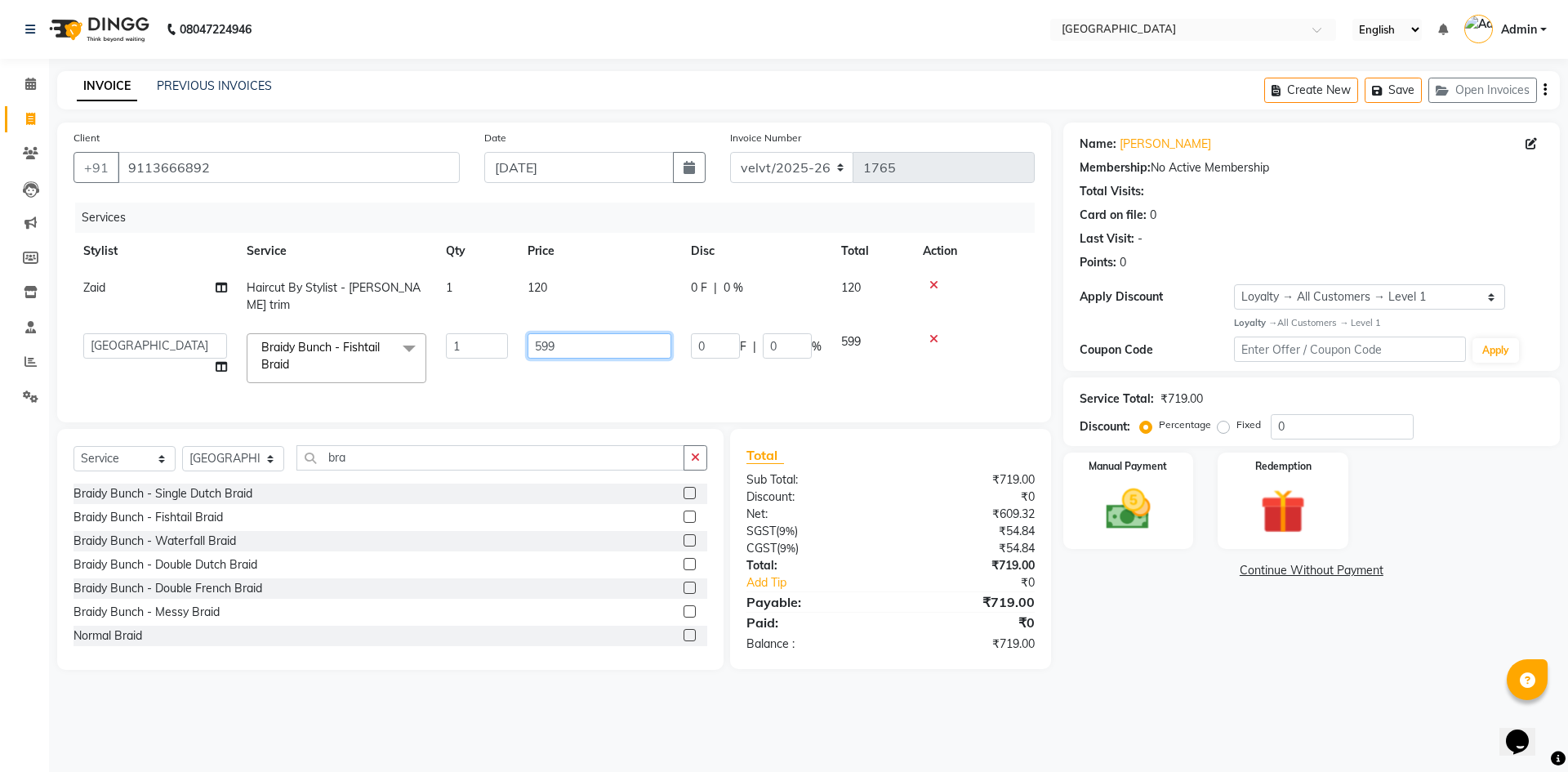
click at [570, 337] on input "599" at bounding box center [599, 346] width 143 height 25
type input "5"
type input "800"
click at [1182, 670] on main "INVOICE PREVIOUS INVOICES Create New Save Open Invoices Client +91 9113666892 D…" at bounding box center [808, 383] width 1519 height 624
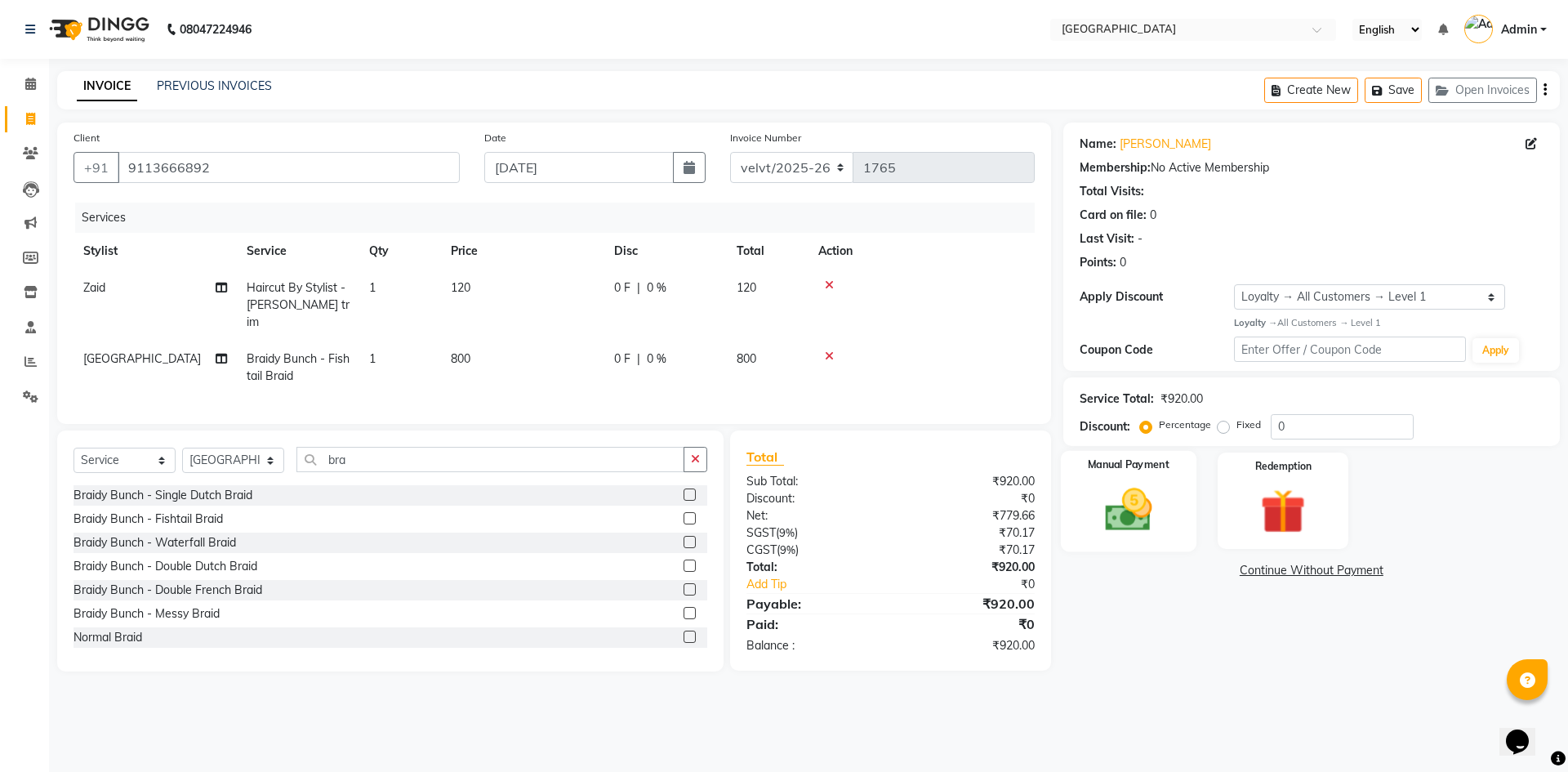
click at [1127, 505] on img at bounding box center [1129, 509] width 76 height 54
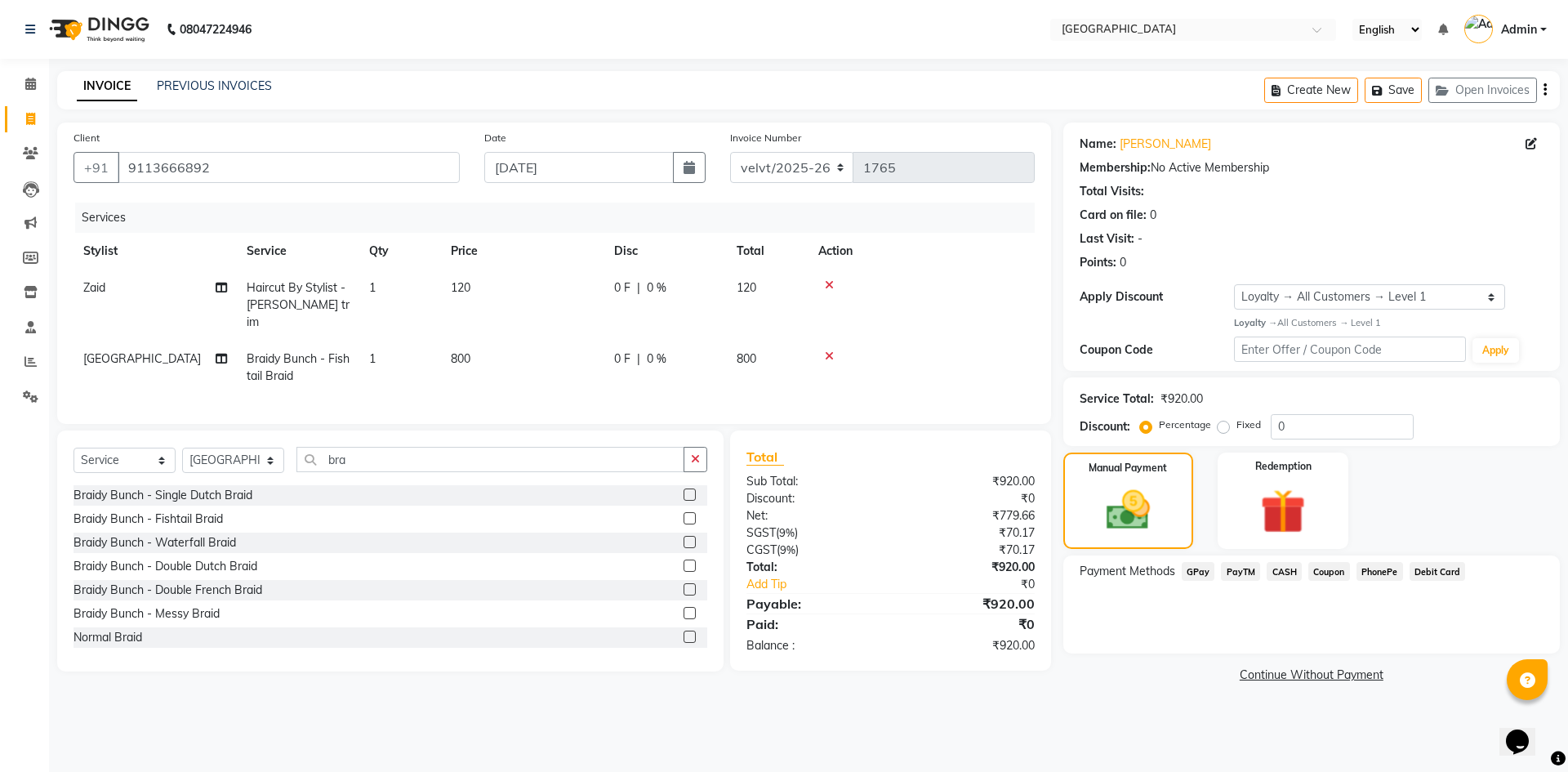
click at [1372, 575] on span "PhonePe" at bounding box center [1381, 571] width 47 height 19
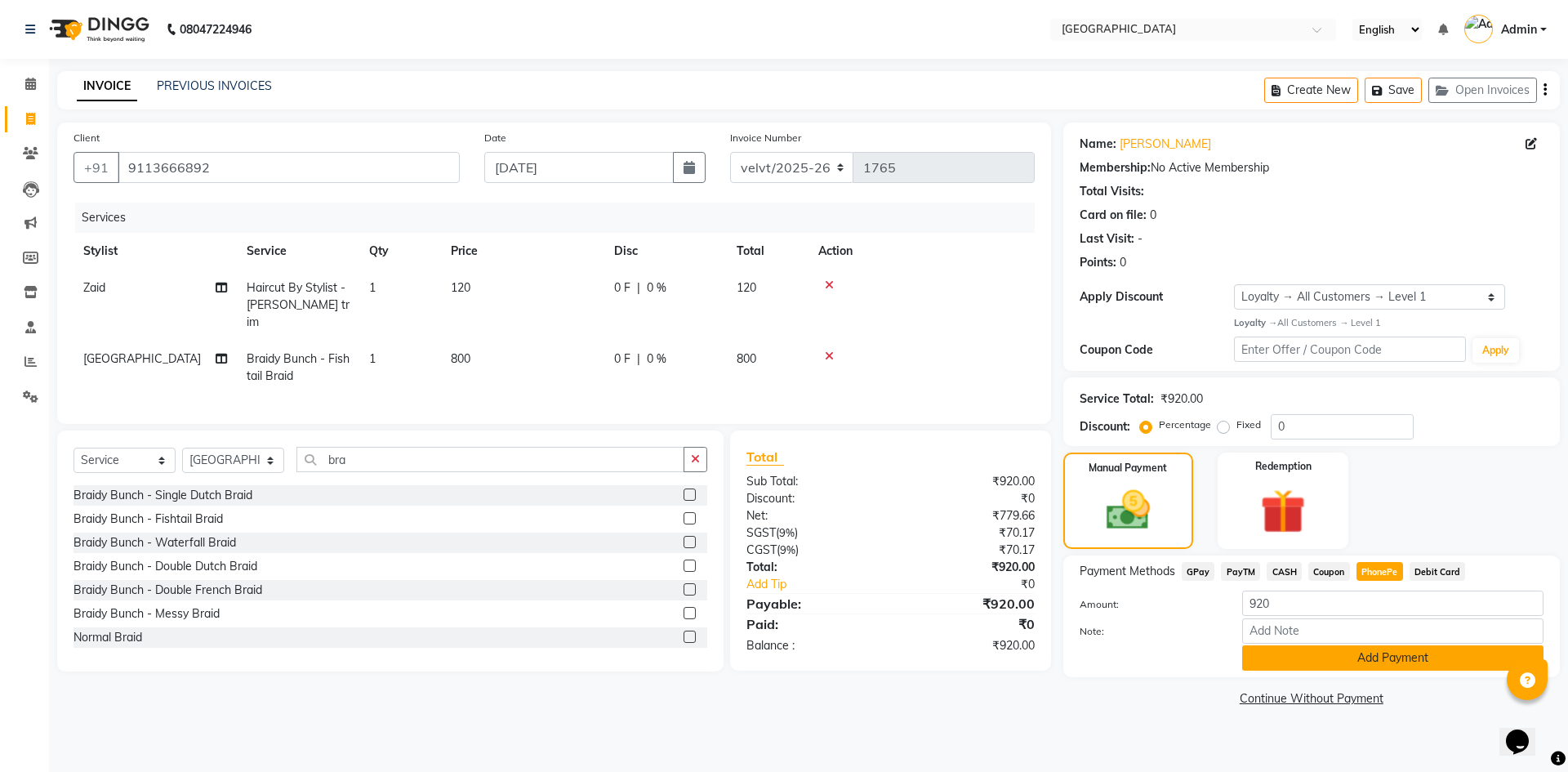
click at [1338, 654] on button "Add Payment" at bounding box center [1392, 658] width 302 height 25
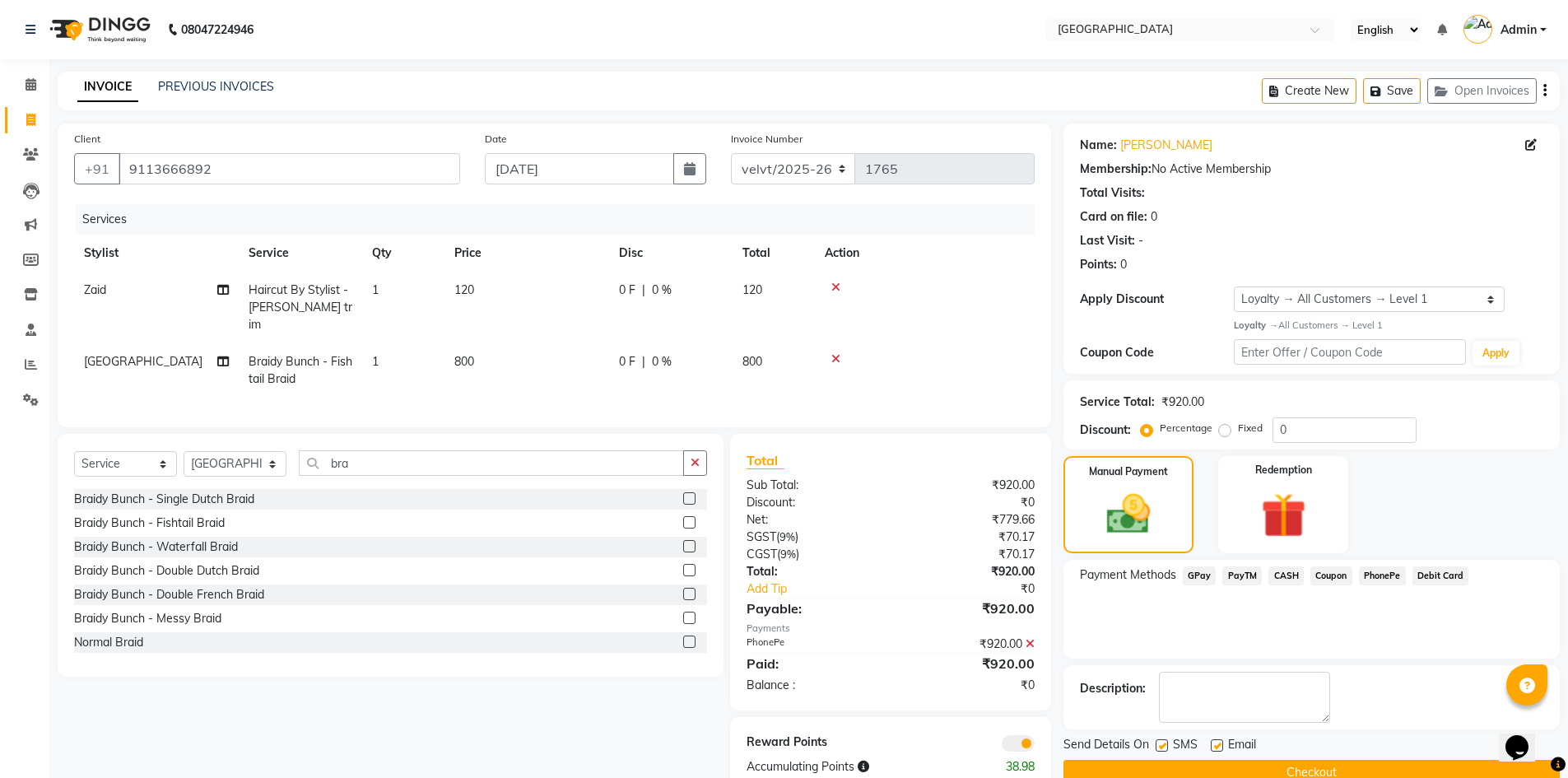
drag, startPoint x: 1163, startPoint y: 747, endPoint x: 1200, endPoint y: 747, distance: 37.0
click at [1165, 747] on label at bounding box center [1161, 746] width 13 height 13
click at [1165, 747] on input "checkbox" at bounding box center [1160, 746] width 11 height 11
checkbox input "false"
click at [1218, 747] on label at bounding box center [1217, 746] width 13 height 13
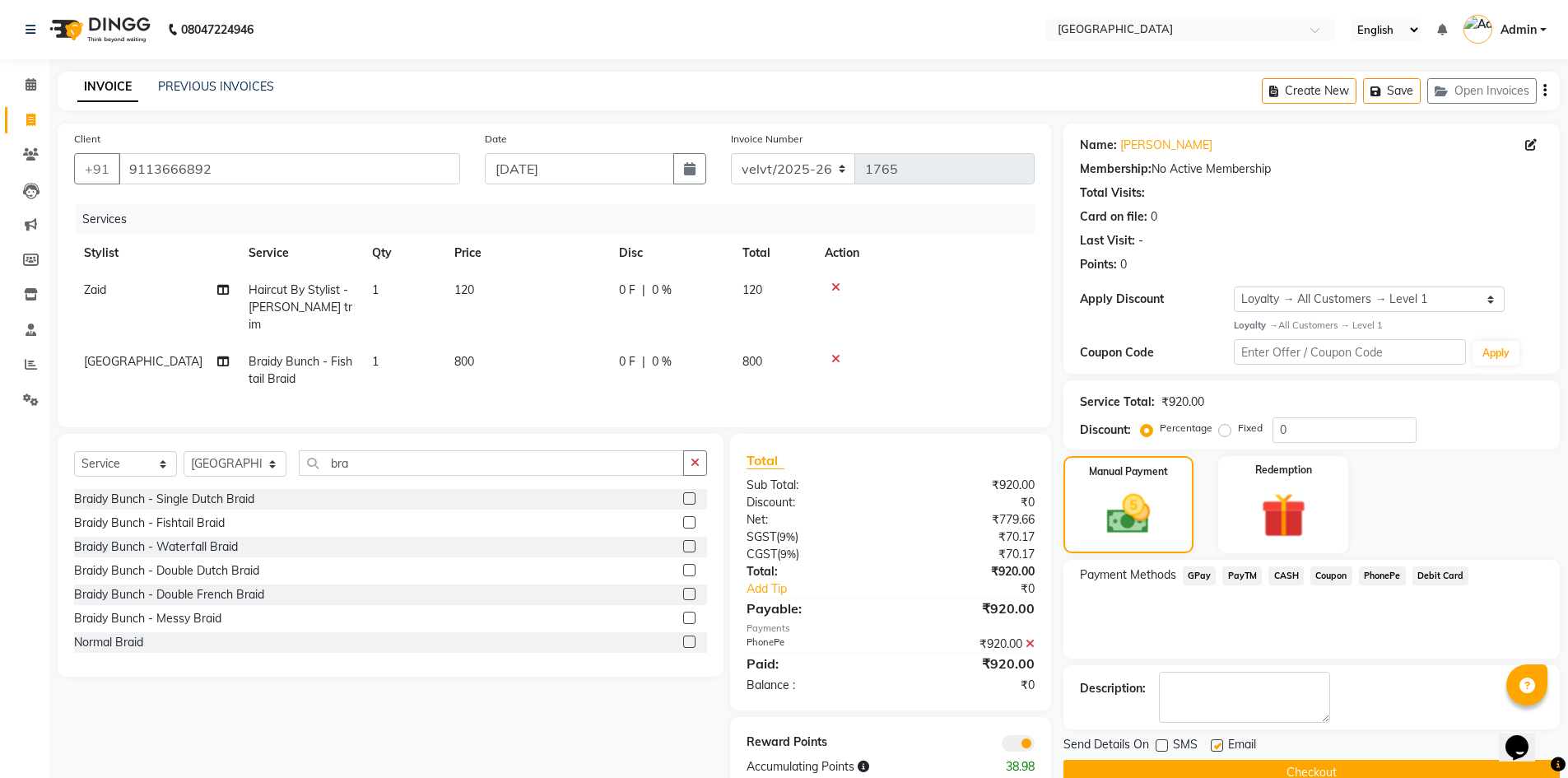
click at [1218, 747] on input "checkbox" at bounding box center [1216, 746] width 11 height 11
checkbox input "false"
click at [1211, 764] on button "Checkout" at bounding box center [1311, 773] width 496 height 26
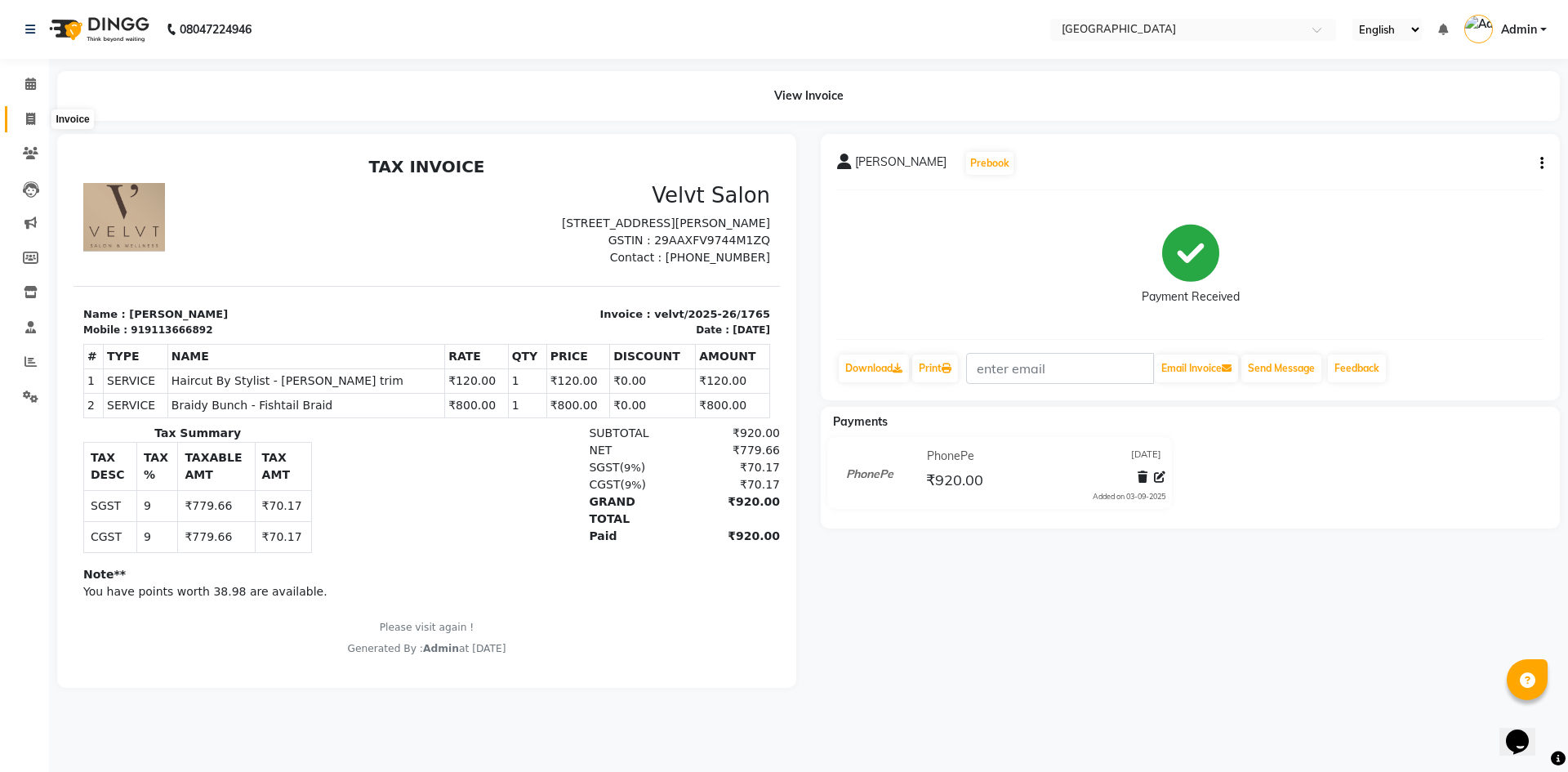
click at [27, 116] on icon at bounding box center [30, 119] width 9 height 13
select select "service"
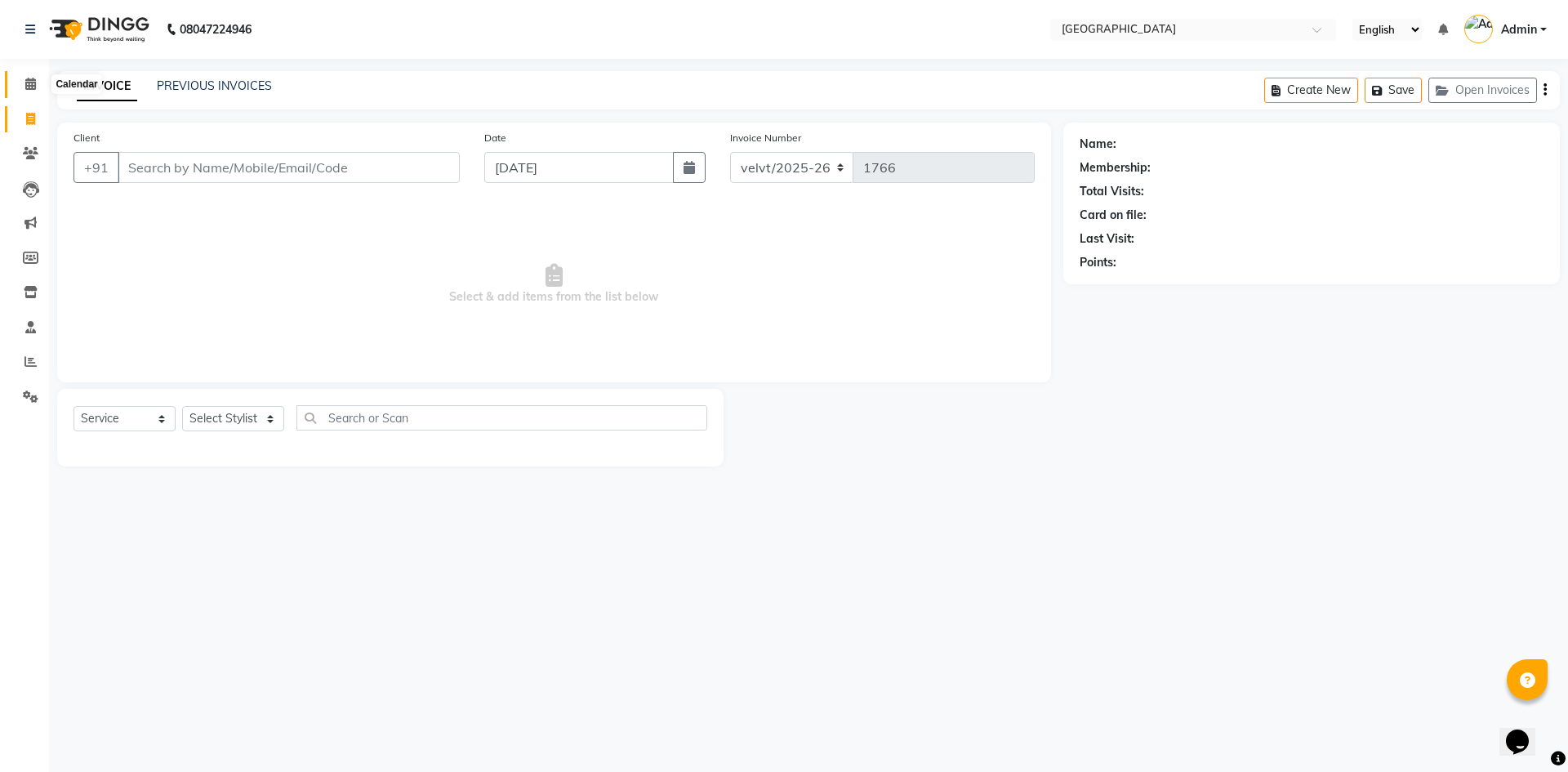
click at [33, 88] on icon at bounding box center [30, 84] width 11 height 13
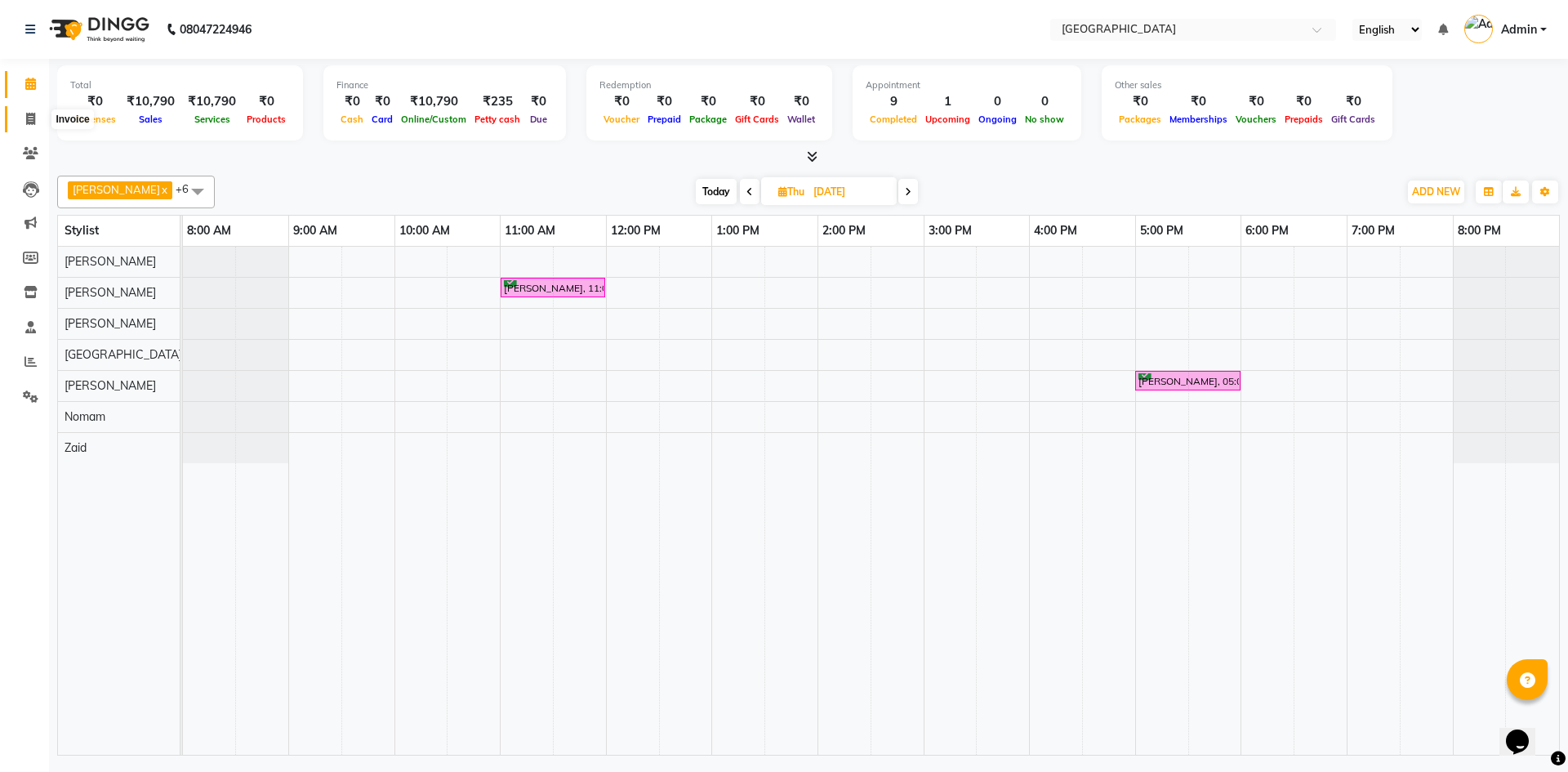
click at [28, 113] on icon at bounding box center [30, 119] width 9 height 13
select select "service"
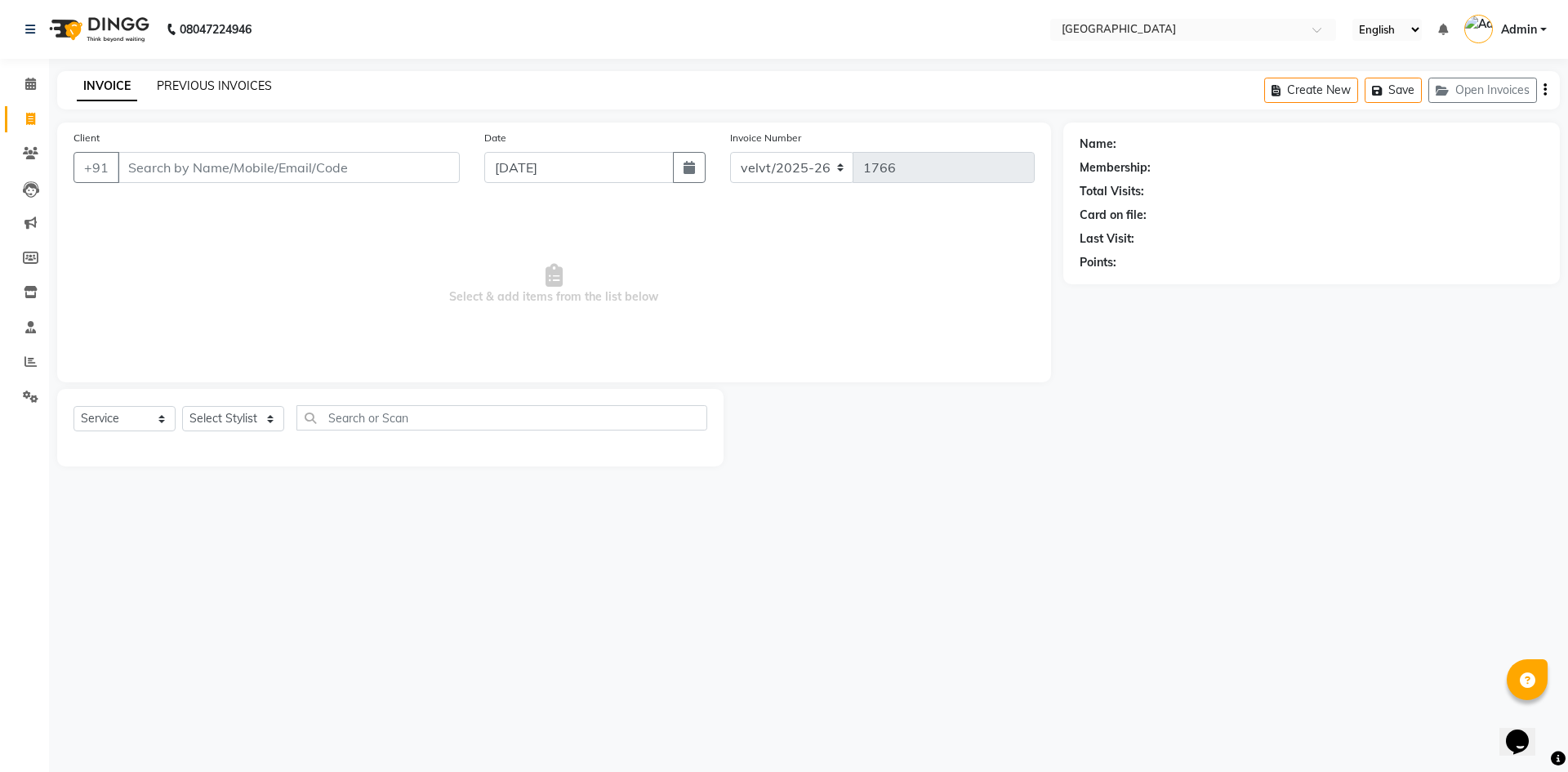
click at [240, 85] on link "PREVIOUS INVOICES" at bounding box center [215, 85] width 115 height 15
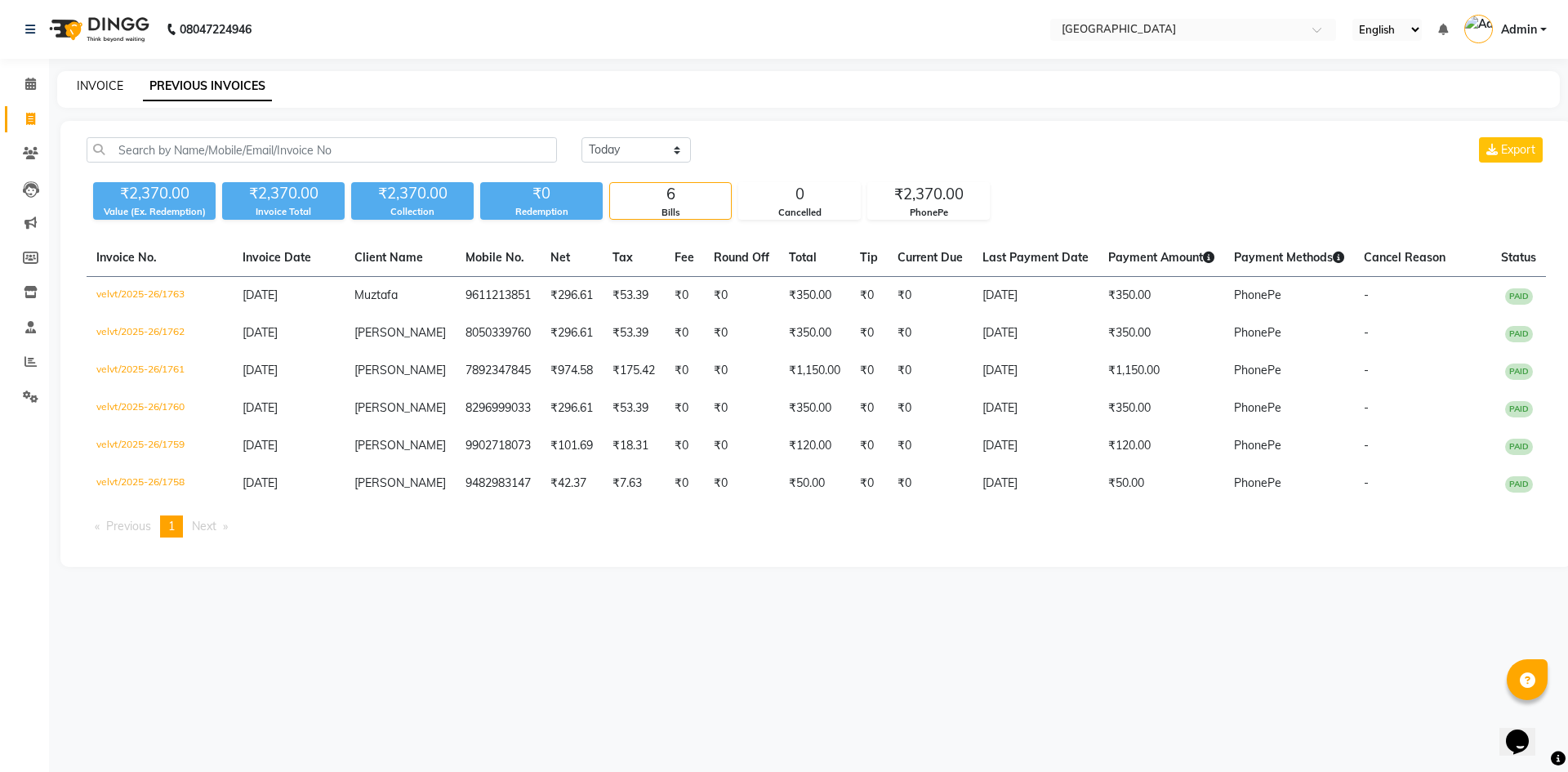
click at [100, 83] on link "INVOICE" at bounding box center [101, 85] width 47 height 15
select select "service"
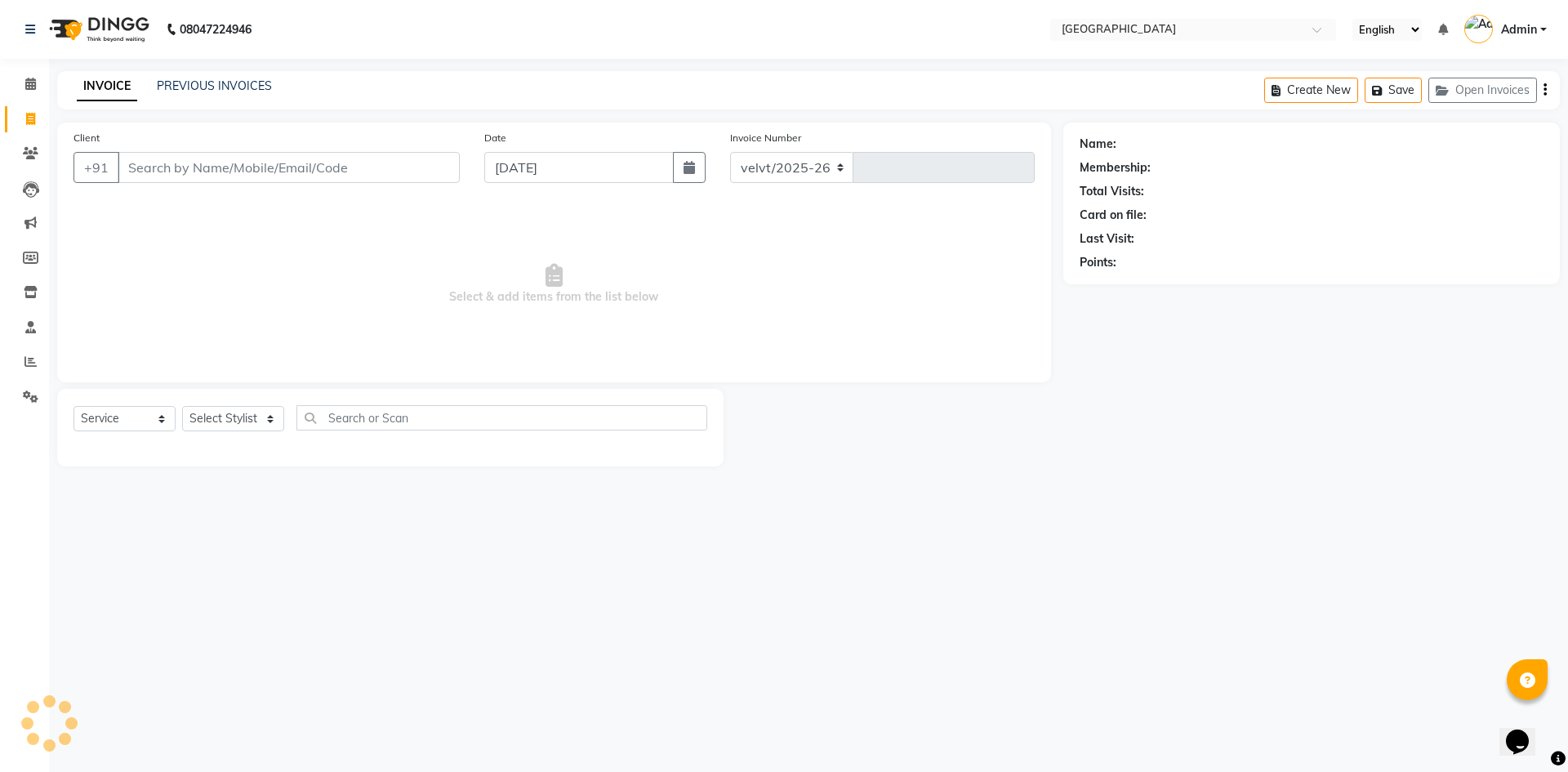
select select "6279"
type input "1766"
click at [34, 86] on icon at bounding box center [30, 84] width 11 height 13
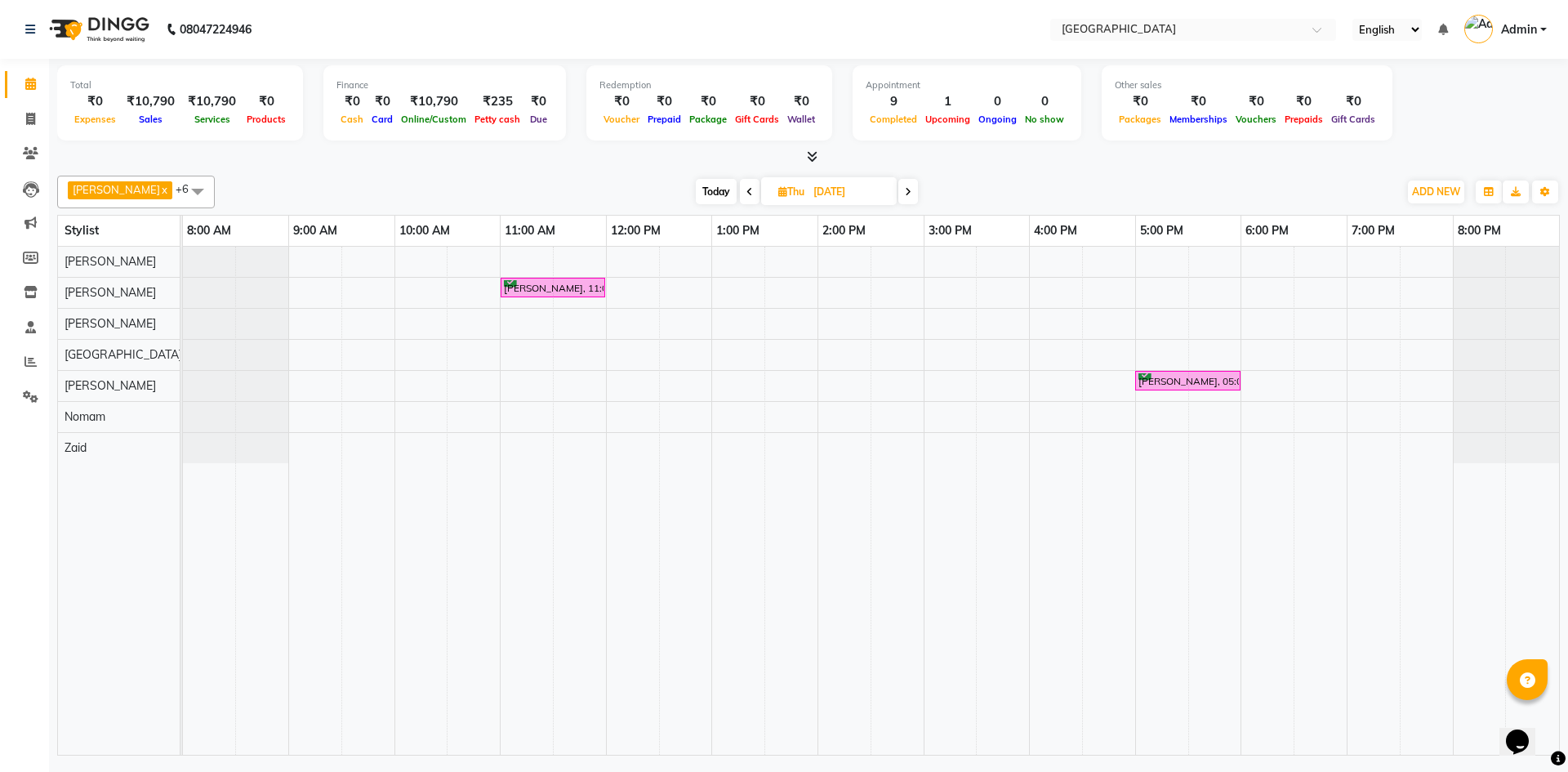
click at [746, 192] on icon at bounding box center [749, 192] width 7 height 10
type input "[DATE]"
